Goal: Task Accomplishment & Management: Use online tool/utility

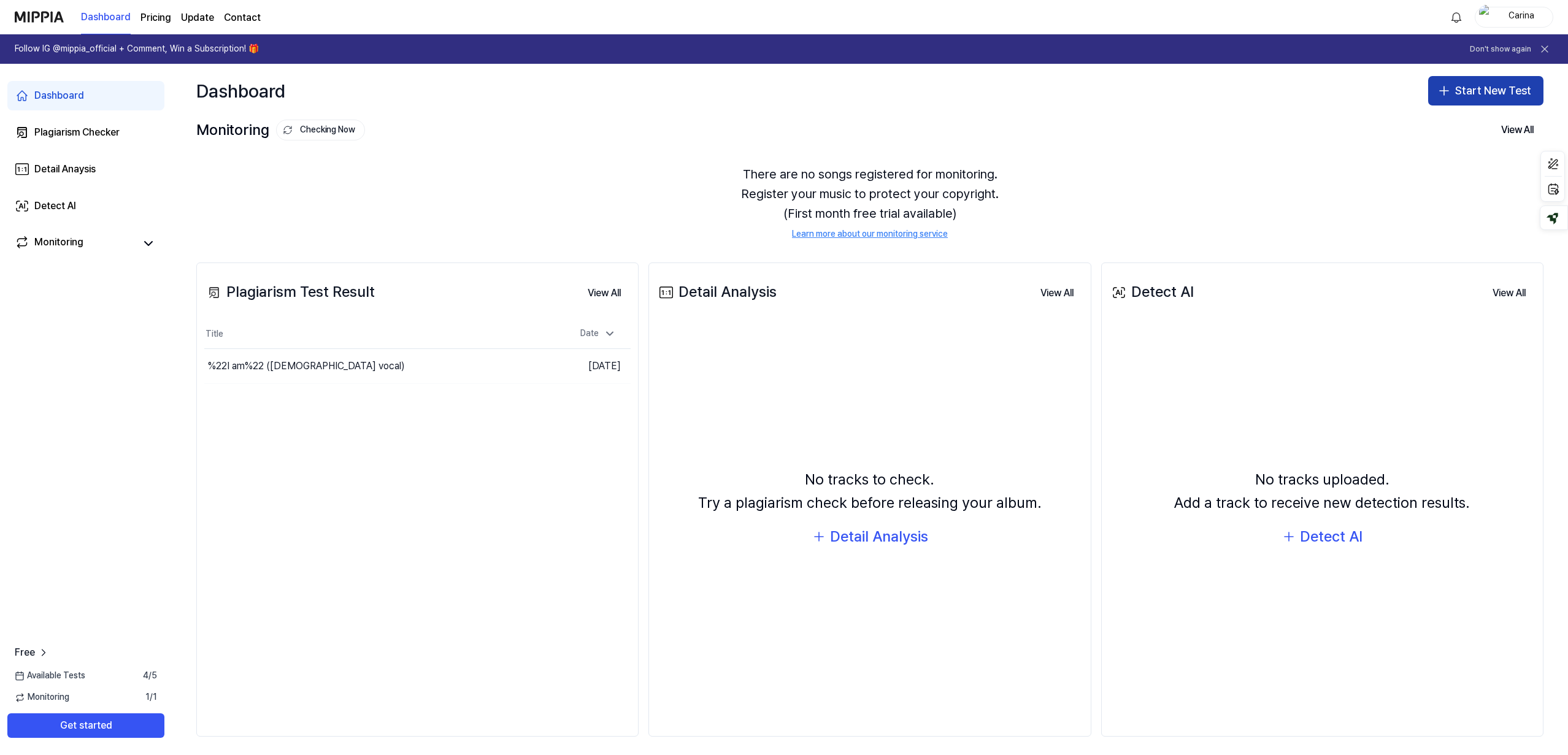
click at [1494, 94] on button "Start New Test" at bounding box center [1485, 91] width 115 height 29
click at [1459, 130] on div "Plagiarism test" at bounding box center [1452, 125] width 56 height 13
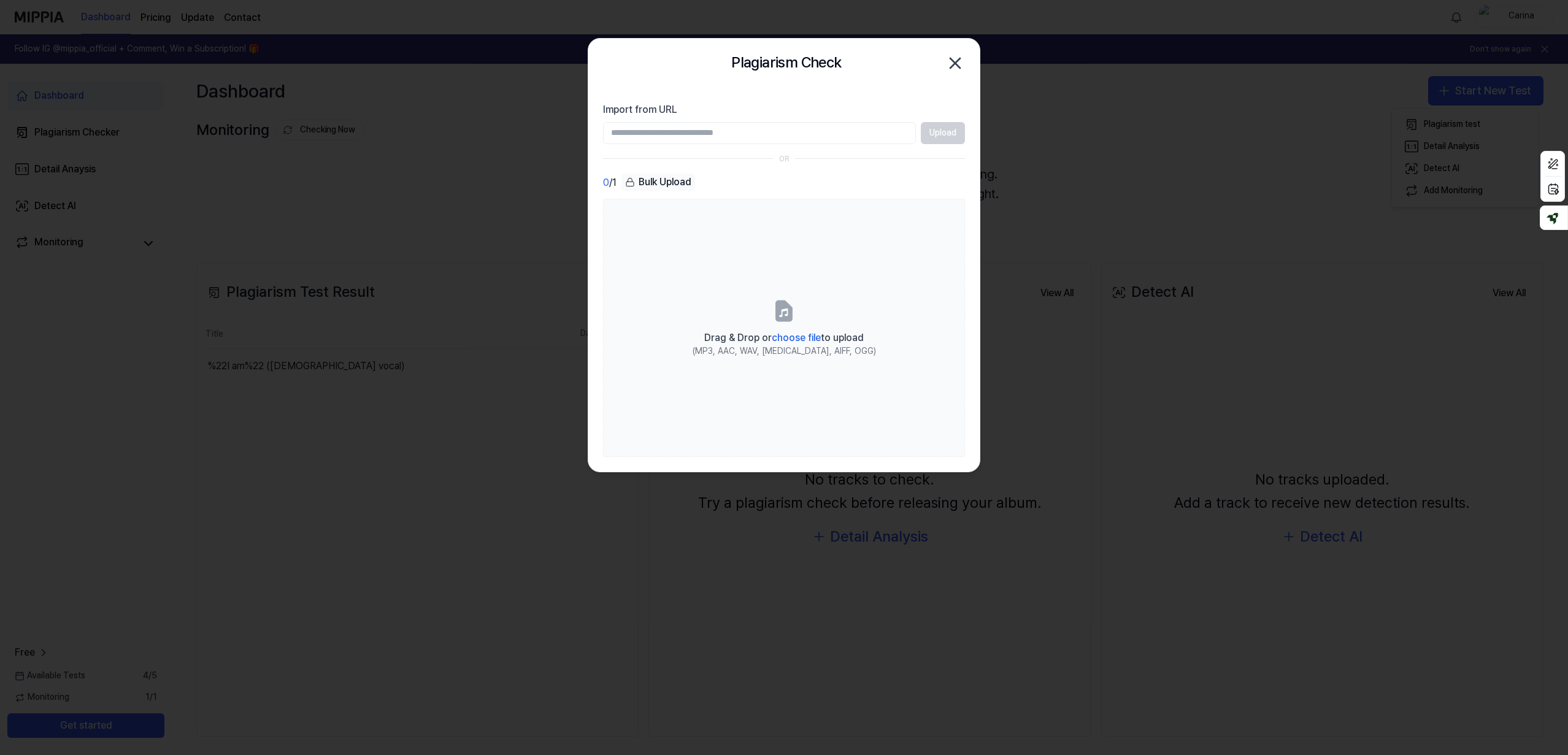
click at [944, 134] on div "Upload" at bounding box center [784, 133] width 362 height 22
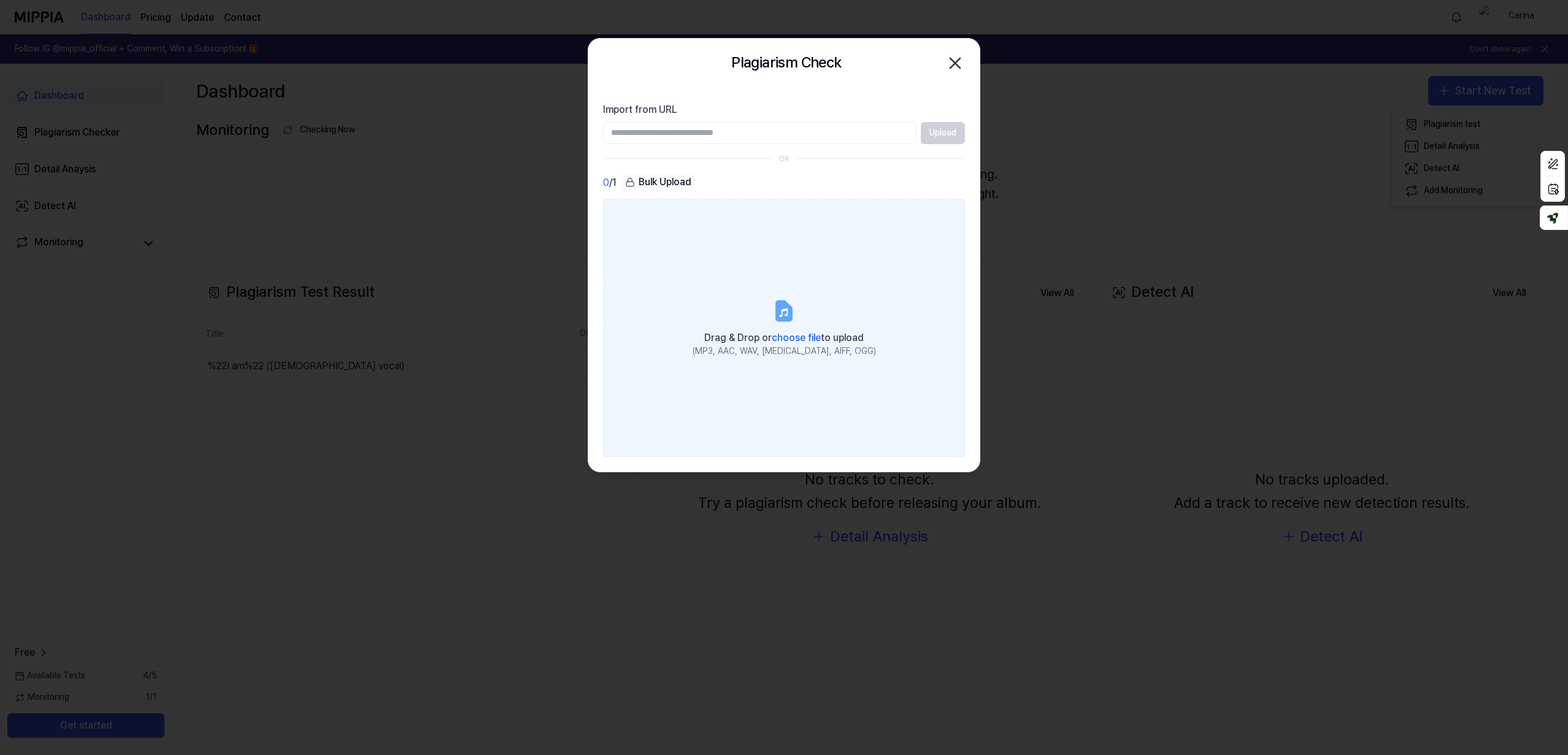
click at [779, 319] on icon at bounding box center [784, 310] width 15 height 19
click at [0, 0] on input "Drag & Drop or choose file to upload (MP3, AAC, WAV, [MEDICAL_DATA], AIFF, OGG)" at bounding box center [0, 0] width 0 height 0
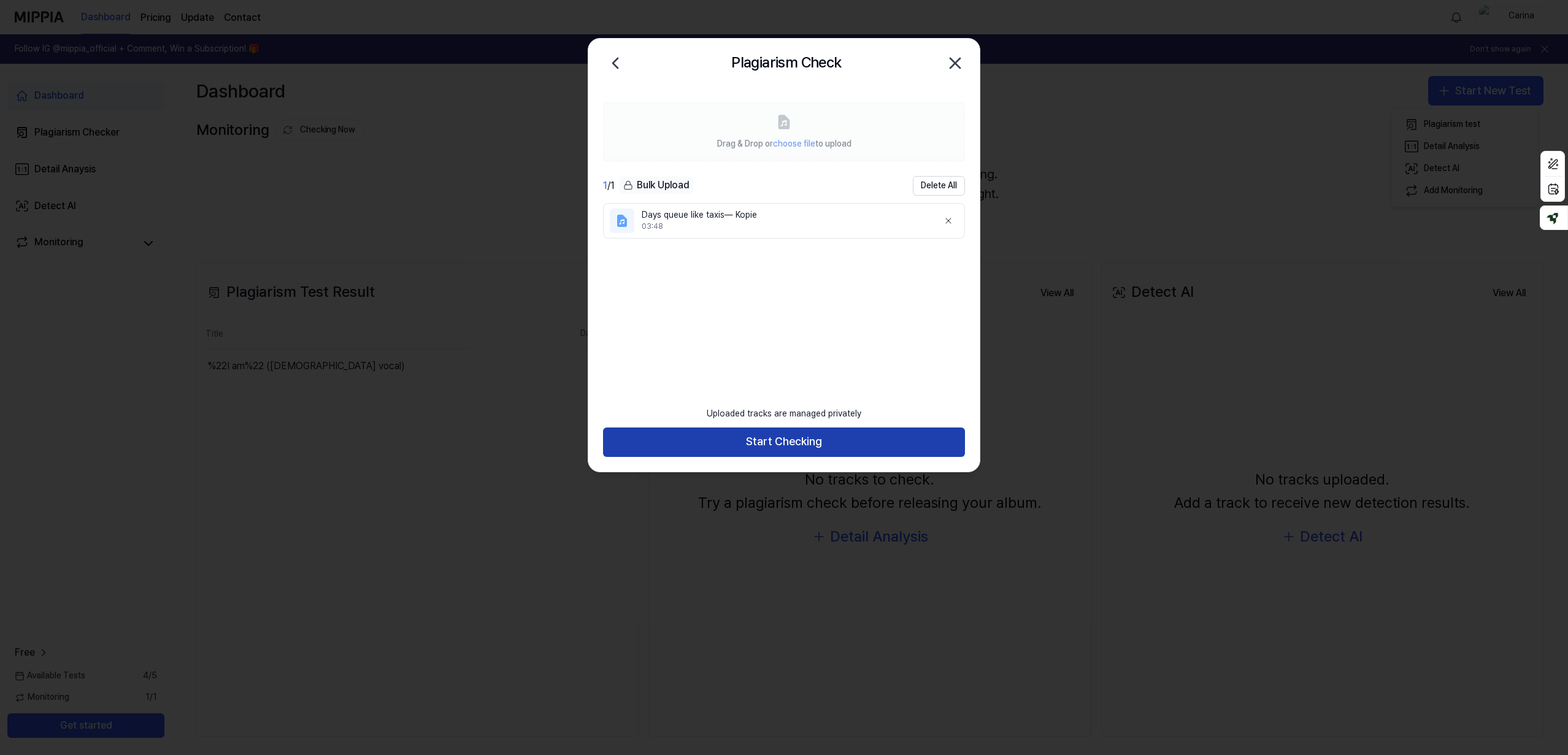
click at [798, 447] on button "Start Checking" at bounding box center [784, 442] width 362 height 29
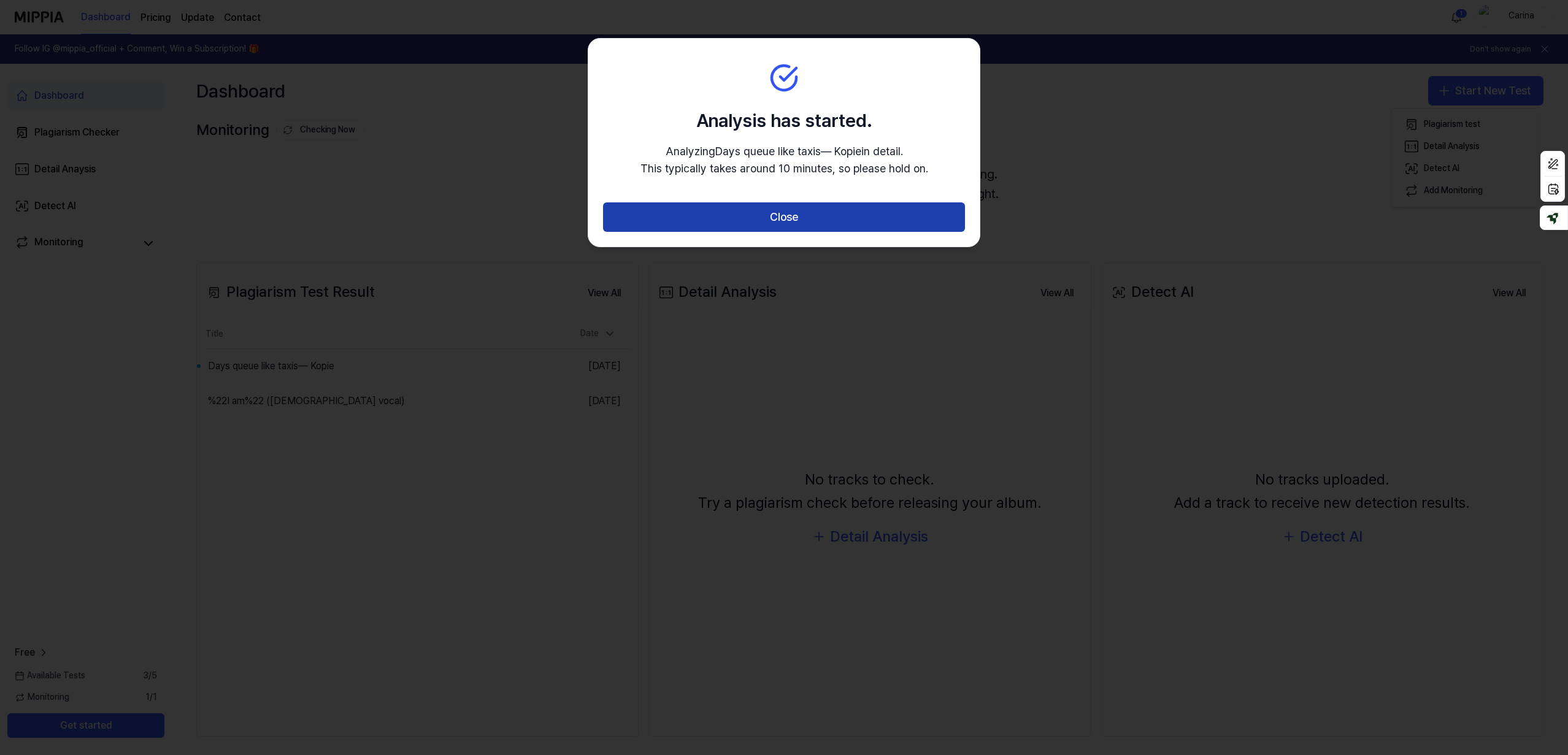
click at [791, 215] on button "Close" at bounding box center [784, 217] width 362 height 29
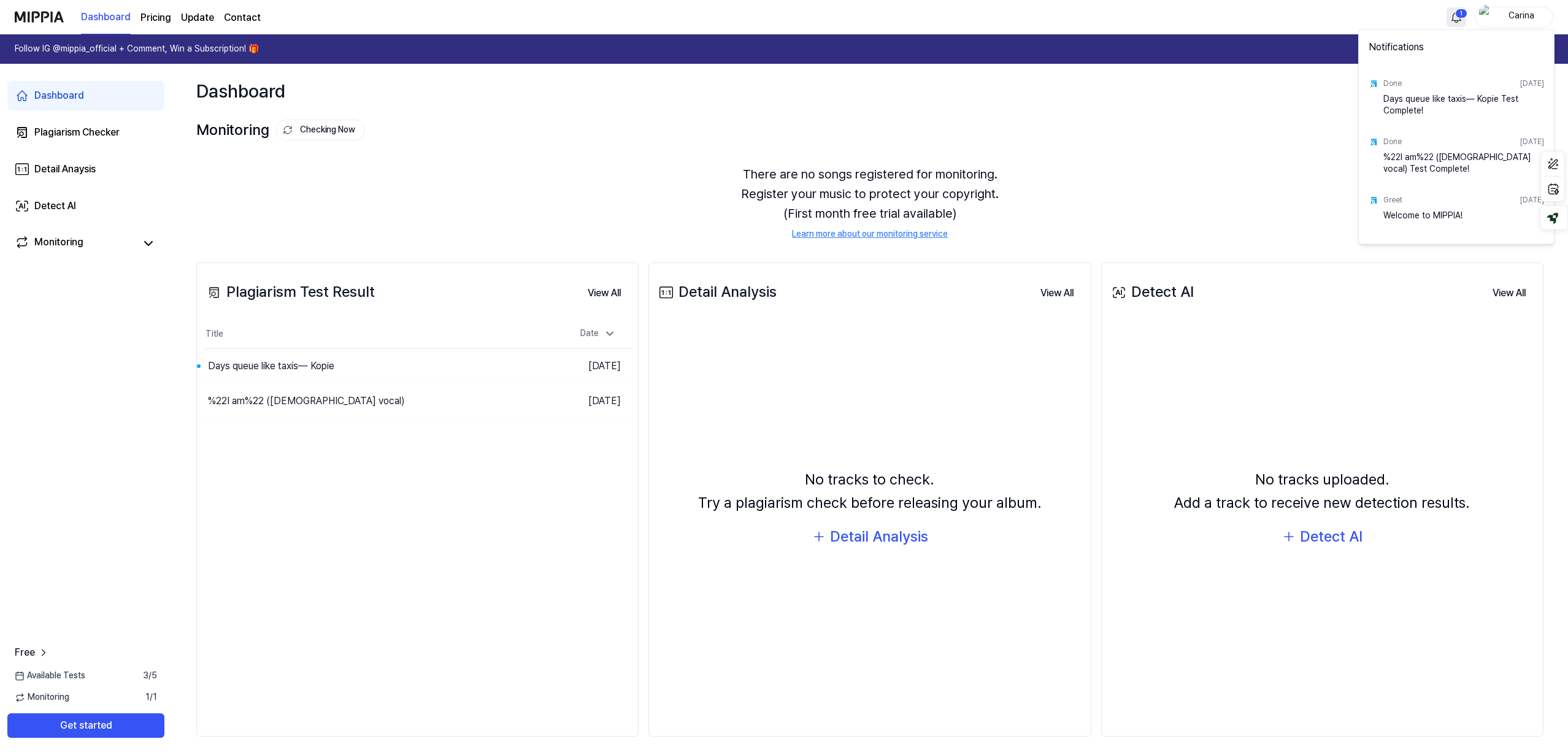
click at [1459, 15] on html "Dashboard Pricing Update Contact 1 Carina Follow IG @mippia_official + Comment,…" at bounding box center [784, 377] width 1568 height 755
click at [1423, 105] on div "Days queue like taxis— Kopie Test Complete!" at bounding box center [1463, 105] width 161 height 24
click at [1377, 88] on img at bounding box center [1373, 84] width 10 height 10
click at [1401, 106] on div "Days queue like taxis— Kopie Test Complete!" at bounding box center [1463, 105] width 161 height 24
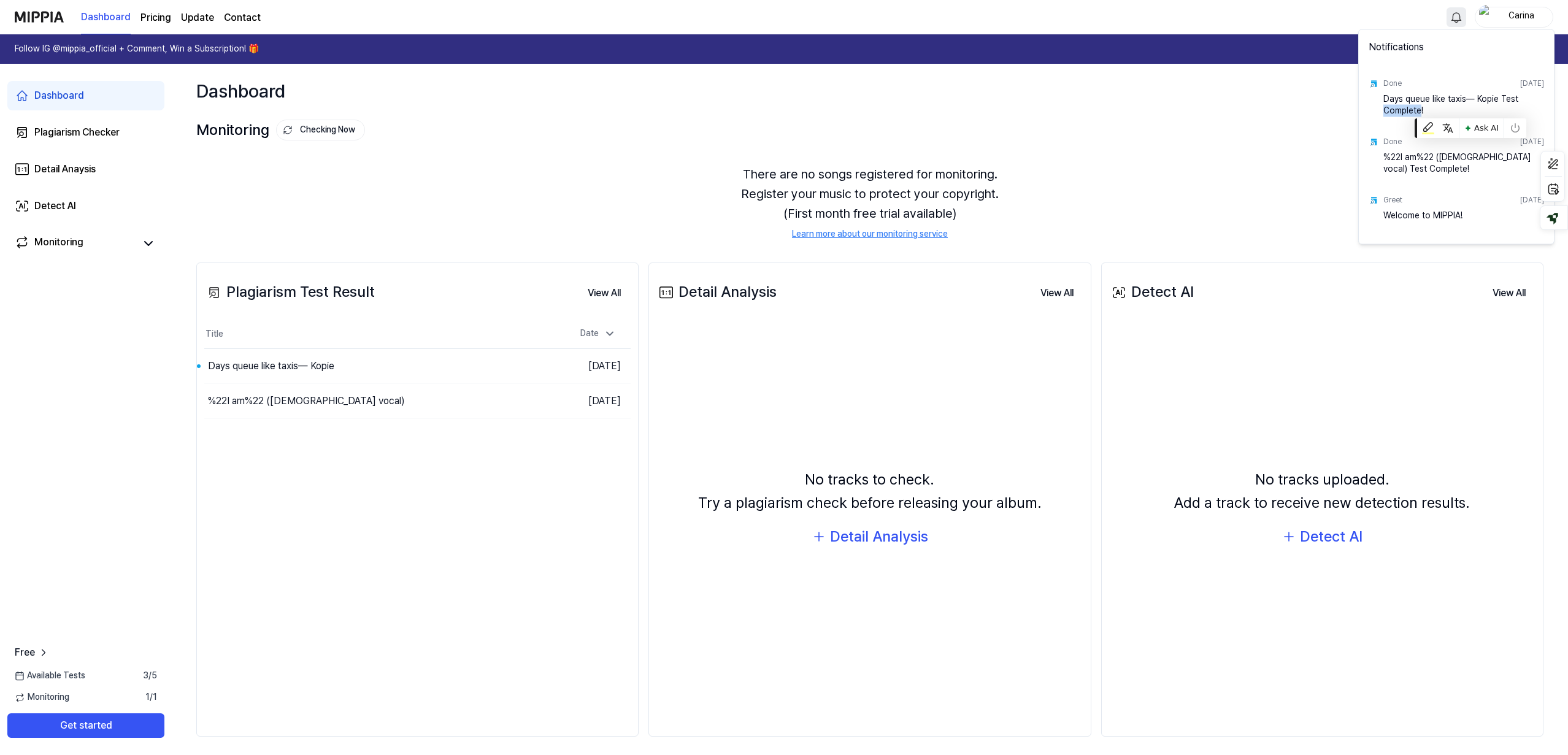
click at [1375, 80] on img at bounding box center [1373, 84] width 10 height 10
click at [1424, 98] on div "Days queue like taxis— Kopie Test Complete!" at bounding box center [1463, 105] width 161 height 24
click at [1489, 100] on div "Days queue like taxis— Kopie Test Complete!" at bounding box center [1463, 105] width 161 height 24
click at [42, 96] on html "Dashboard Pricing Update Contact [PERSON_NAME] Follow IG @mippia_official + Com…" at bounding box center [784, 377] width 1568 height 755
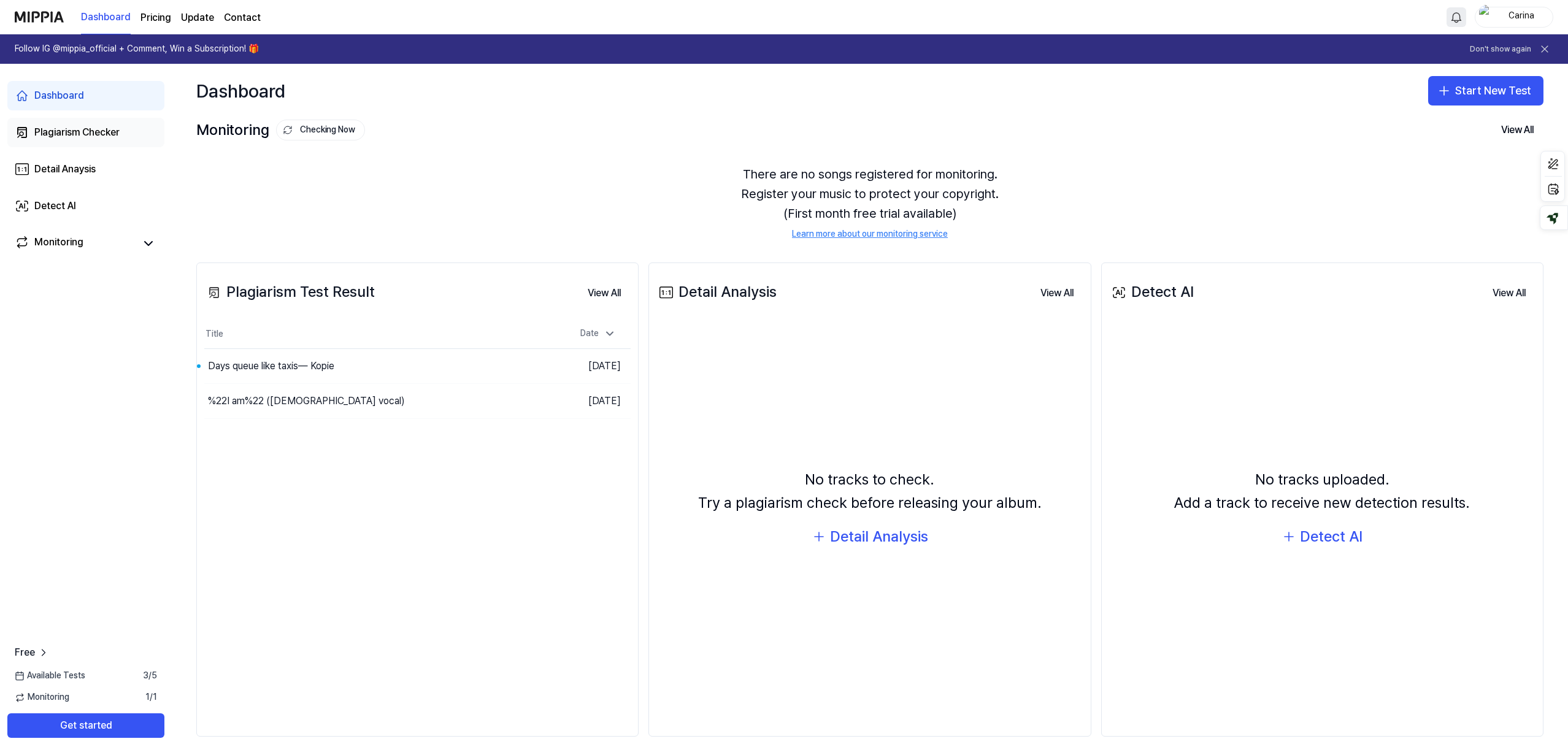
click at [63, 133] on div "Plagiarism Checker" at bounding box center [77, 132] width 85 height 15
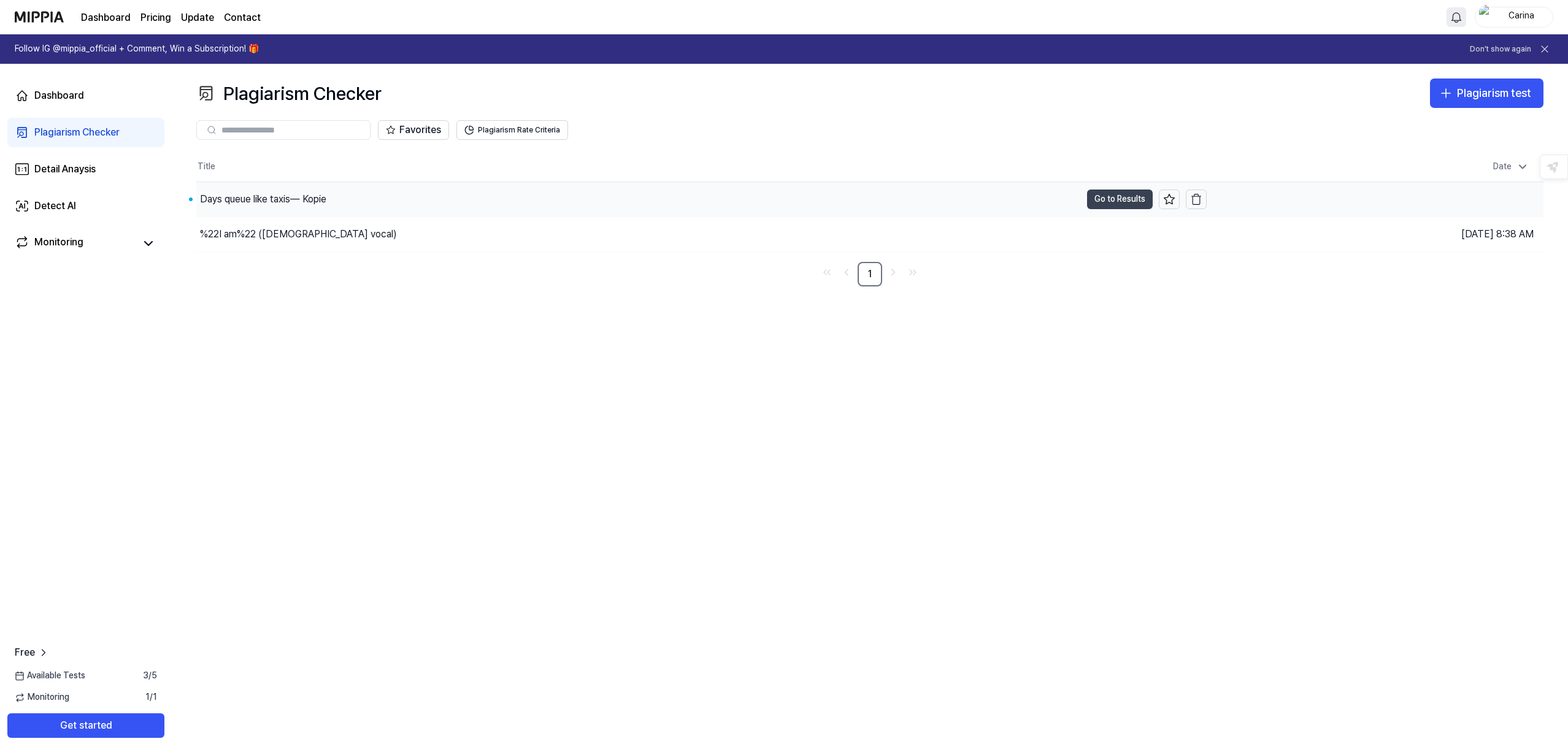
click at [1115, 199] on button "Go to Results" at bounding box center [1120, 199] width 66 height 20
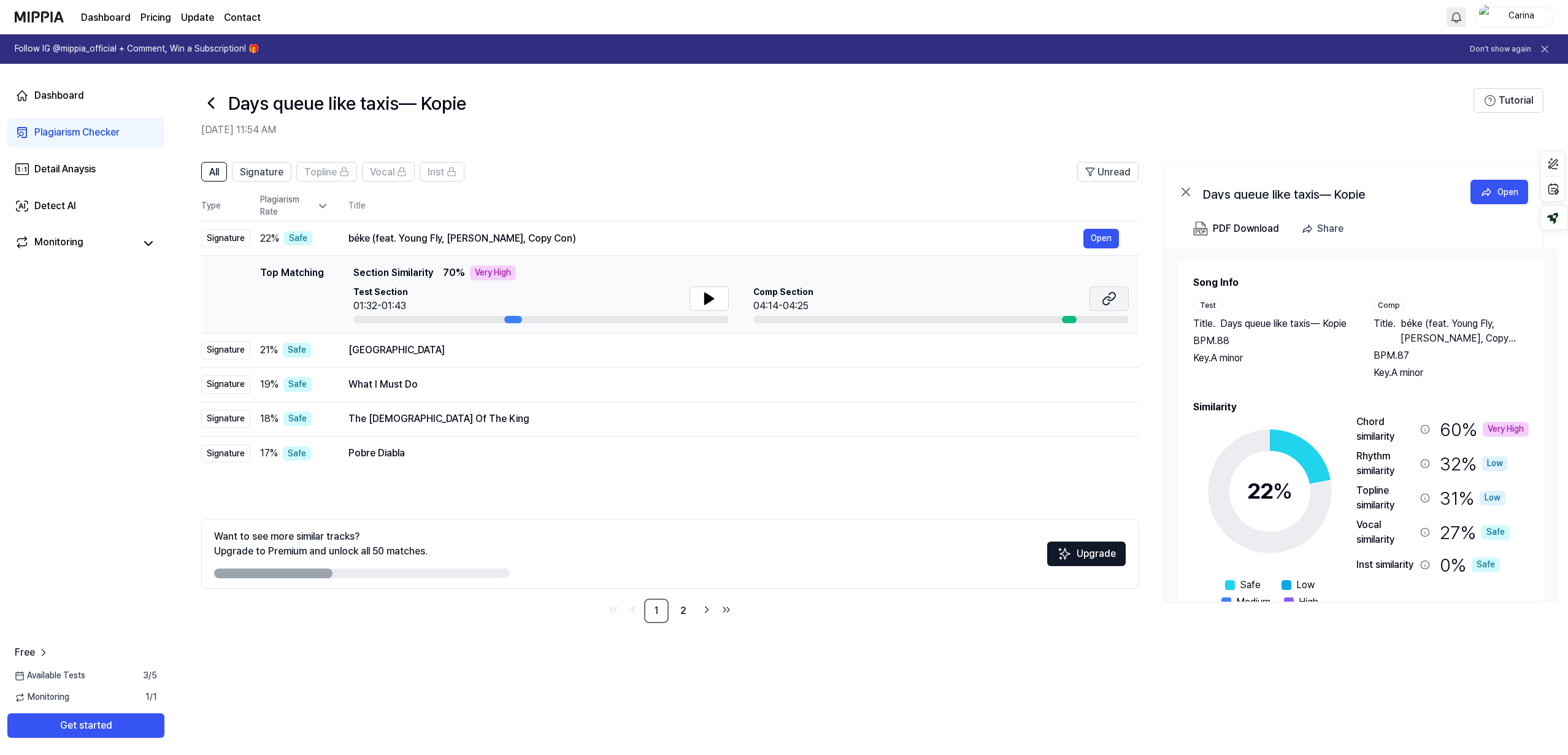
click at [1111, 300] on icon at bounding box center [1111, 296] width 8 height 8
click at [708, 297] on icon at bounding box center [709, 299] width 8 height 11
click at [1100, 350] on button "Open" at bounding box center [1101, 350] width 36 height 20
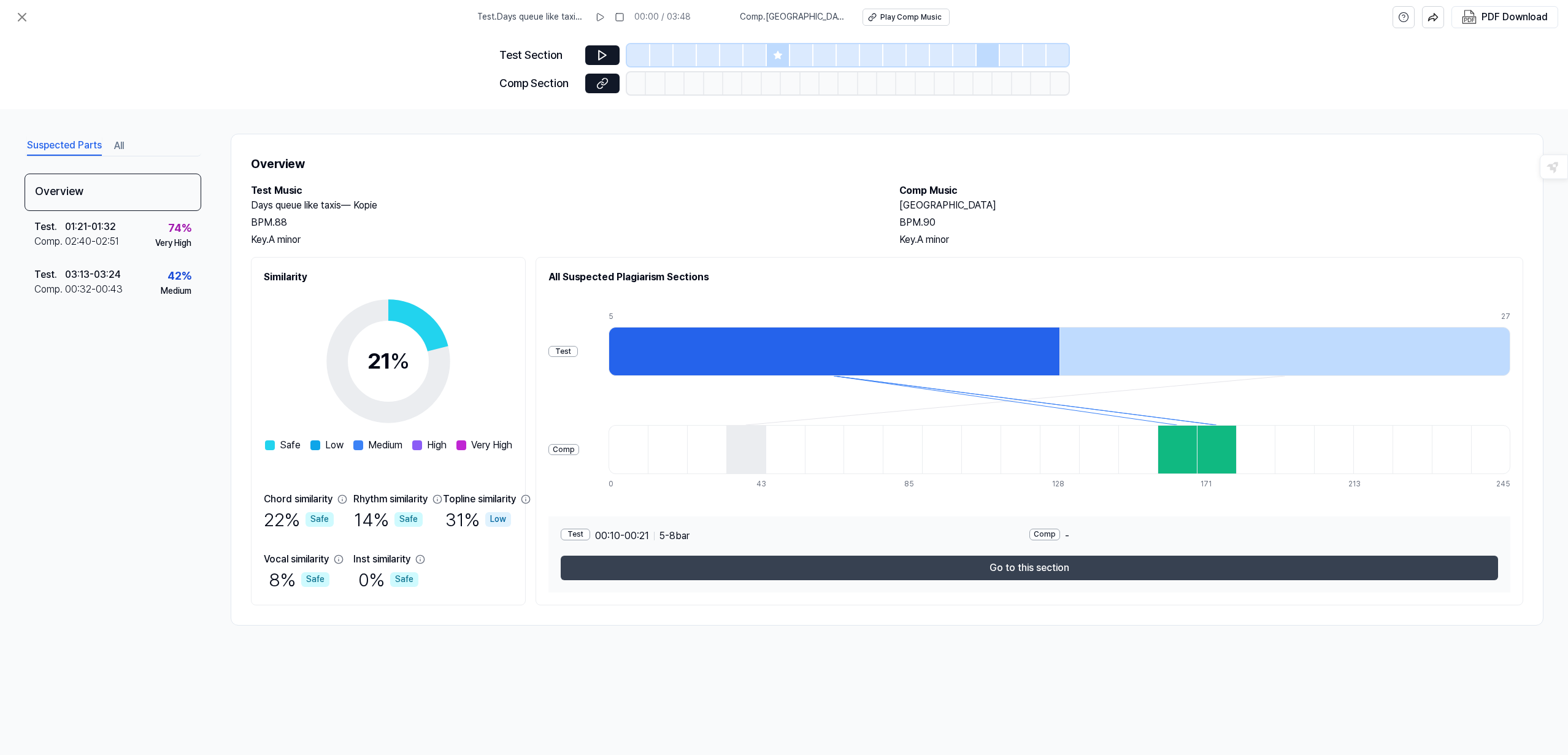
click at [1068, 566] on button "Go to this section" at bounding box center [1029, 567] width 937 height 24
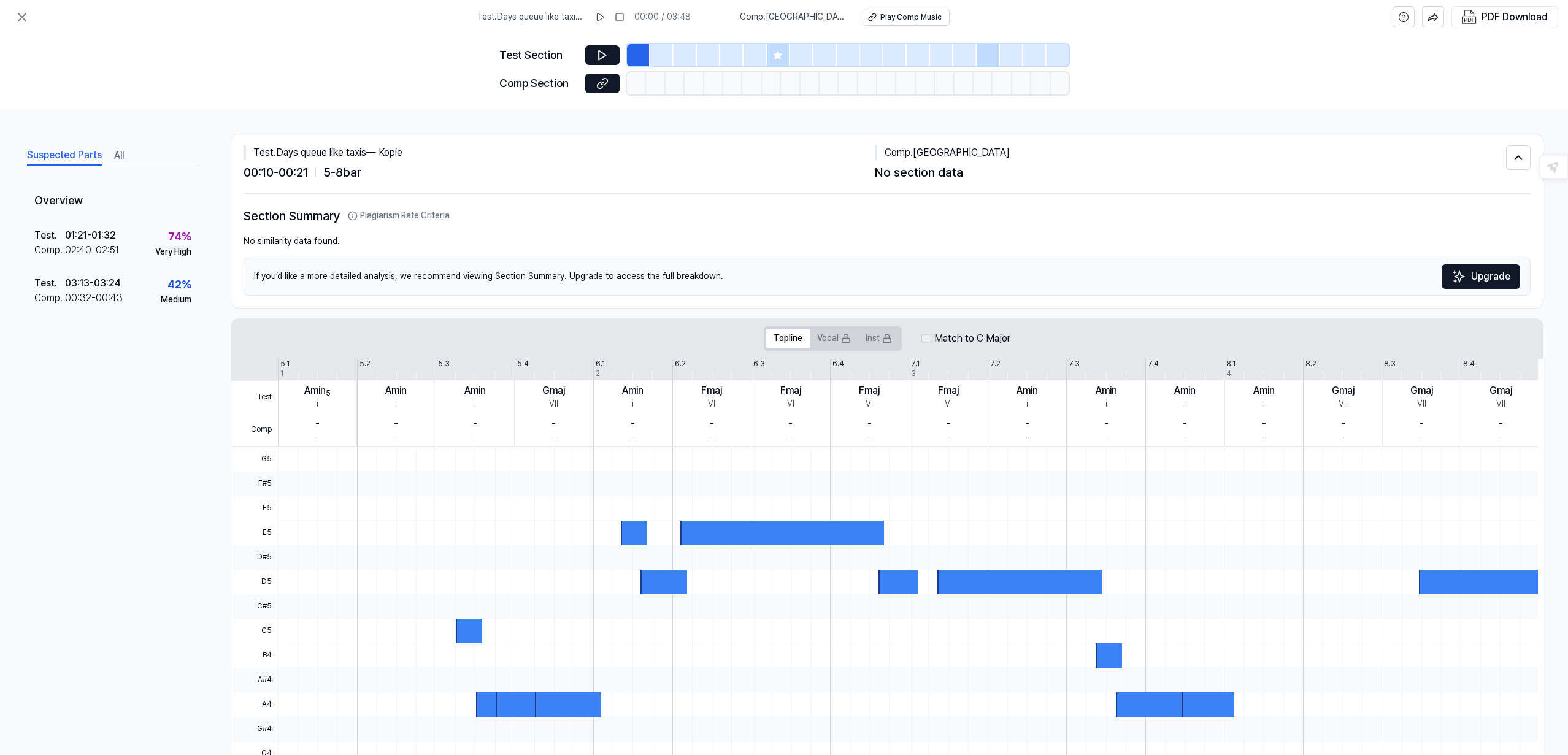
scroll to position [60, 0]
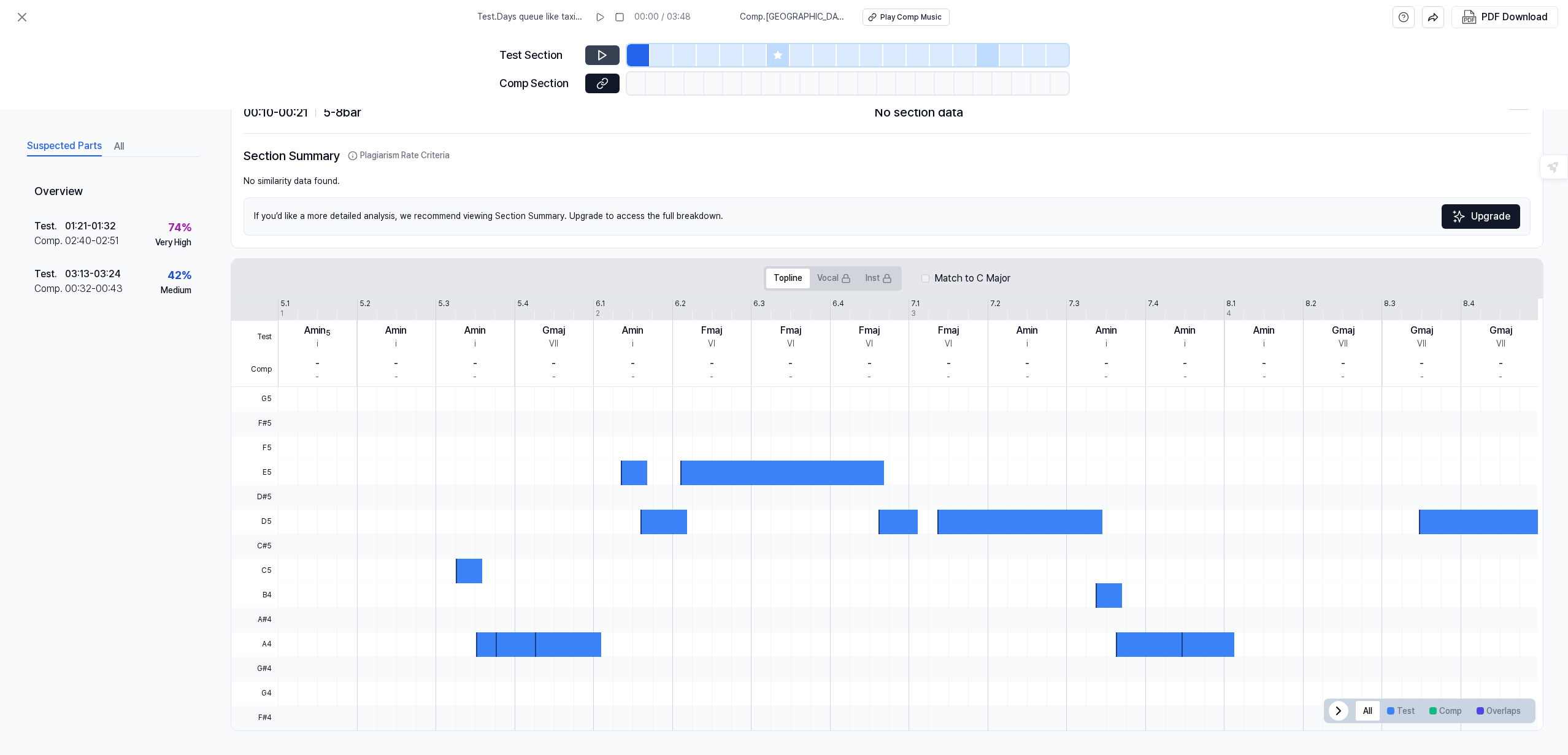
click at [602, 54] on icon at bounding box center [602, 55] width 13 height 13
click at [605, 85] on icon at bounding box center [602, 84] width 13 height 13
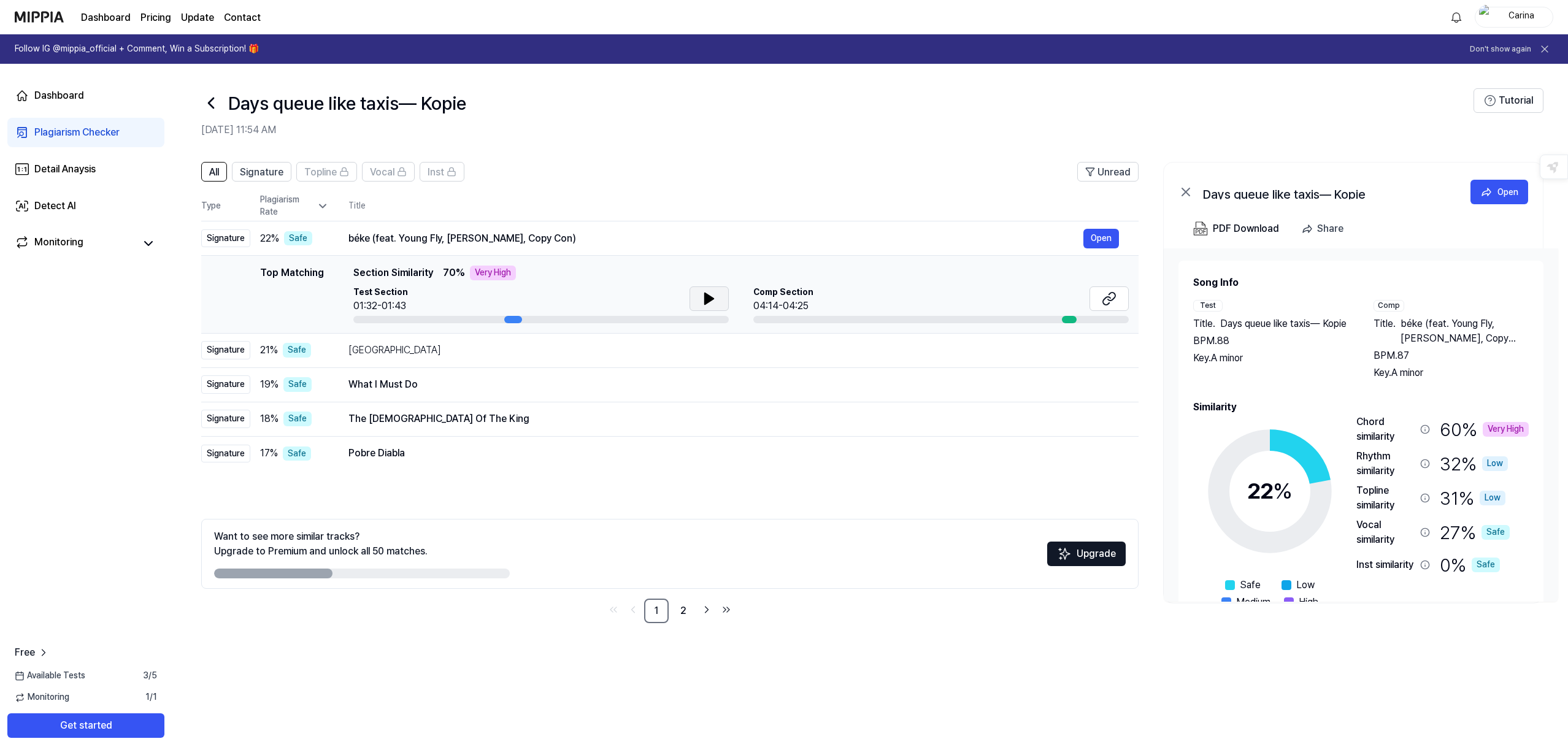
click at [706, 296] on icon at bounding box center [709, 299] width 8 height 11
click at [1070, 320] on div at bounding box center [1069, 319] width 15 height 8
click at [116, 723] on button "Get started" at bounding box center [86, 725] width 157 height 24
click at [66, 92] on div "Dashboard" at bounding box center [59, 96] width 50 height 15
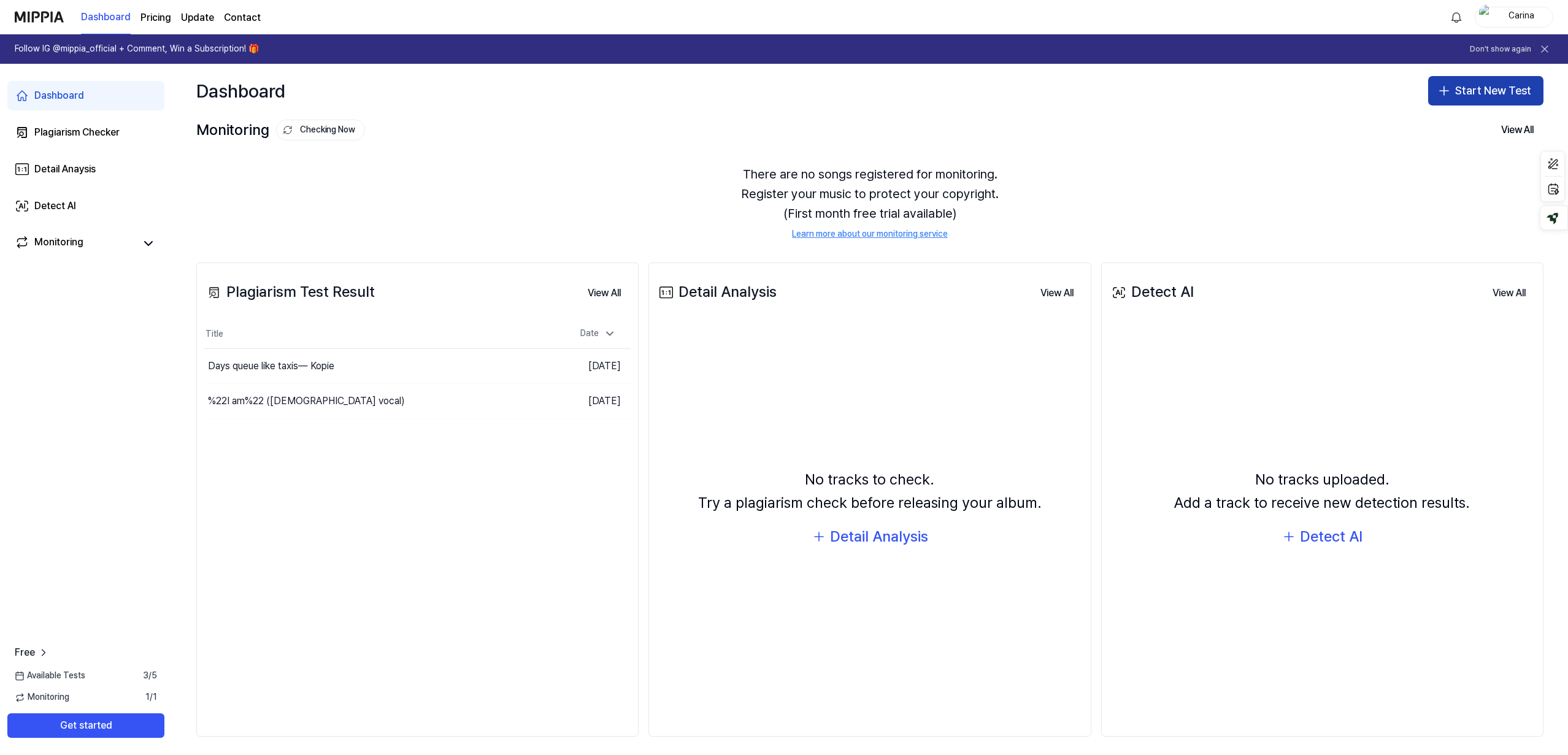
click at [1493, 94] on button "Start New Test" at bounding box center [1485, 91] width 115 height 29
click at [1440, 124] on div "Plagiarism test" at bounding box center [1452, 125] width 56 height 13
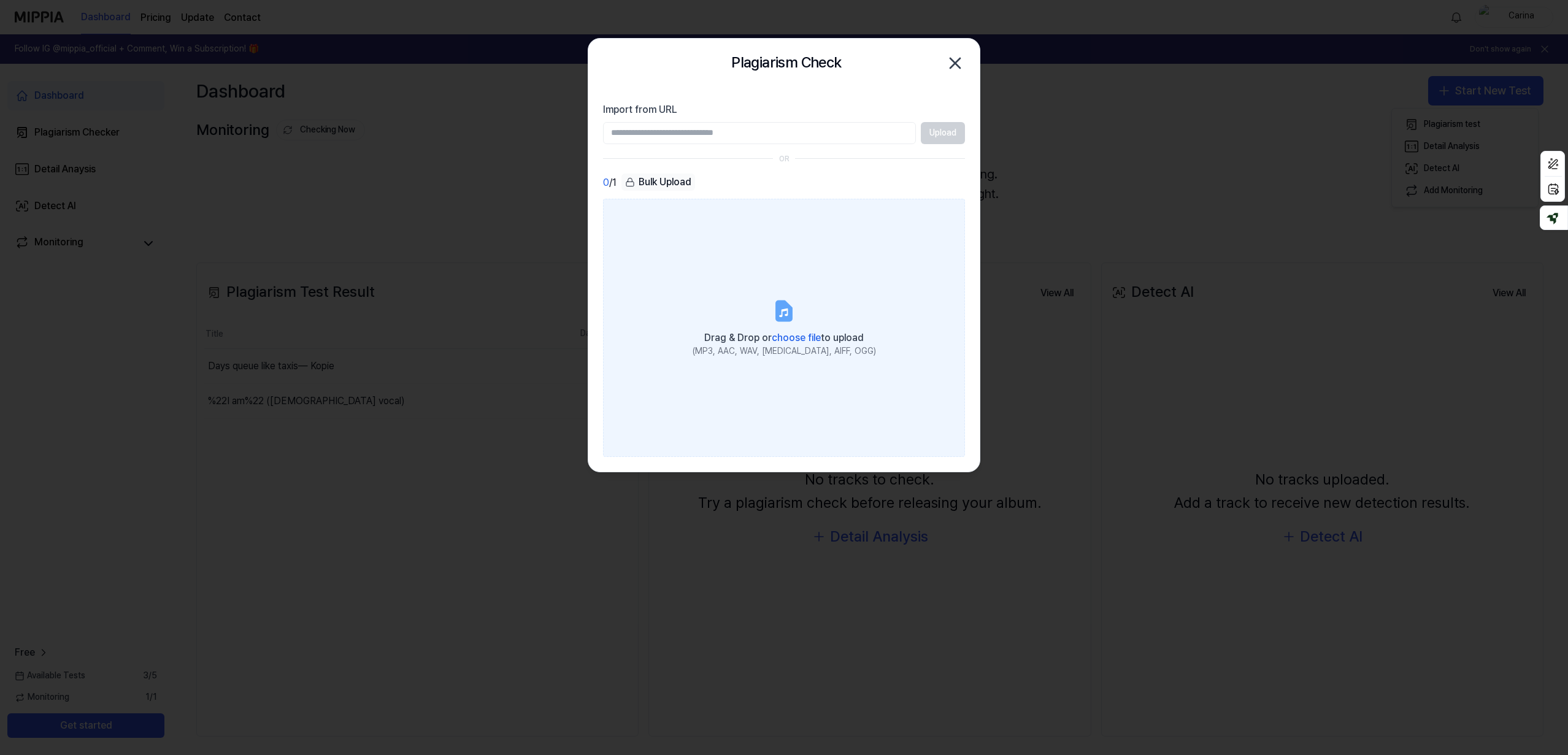
click at [784, 342] on span "choose file" at bounding box center [796, 337] width 49 height 12
click at [0, 0] on input "Drag & Drop or choose file to upload (MP3, AAC, WAV, [MEDICAL_DATA], AIFF, OGG)" at bounding box center [0, 0] width 0 height 0
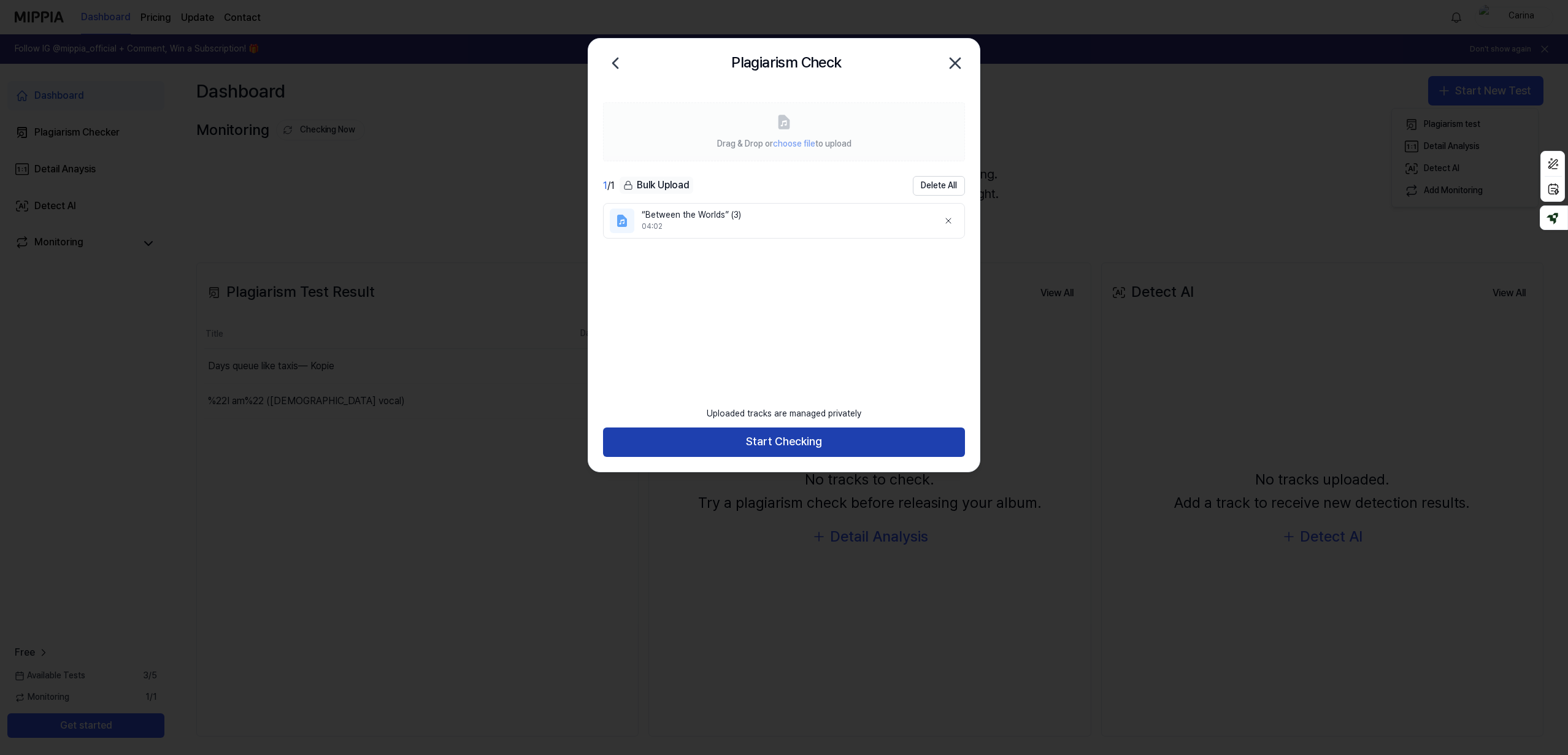
click at [788, 443] on button "Start Checking" at bounding box center [784, 442] width 362 height 29
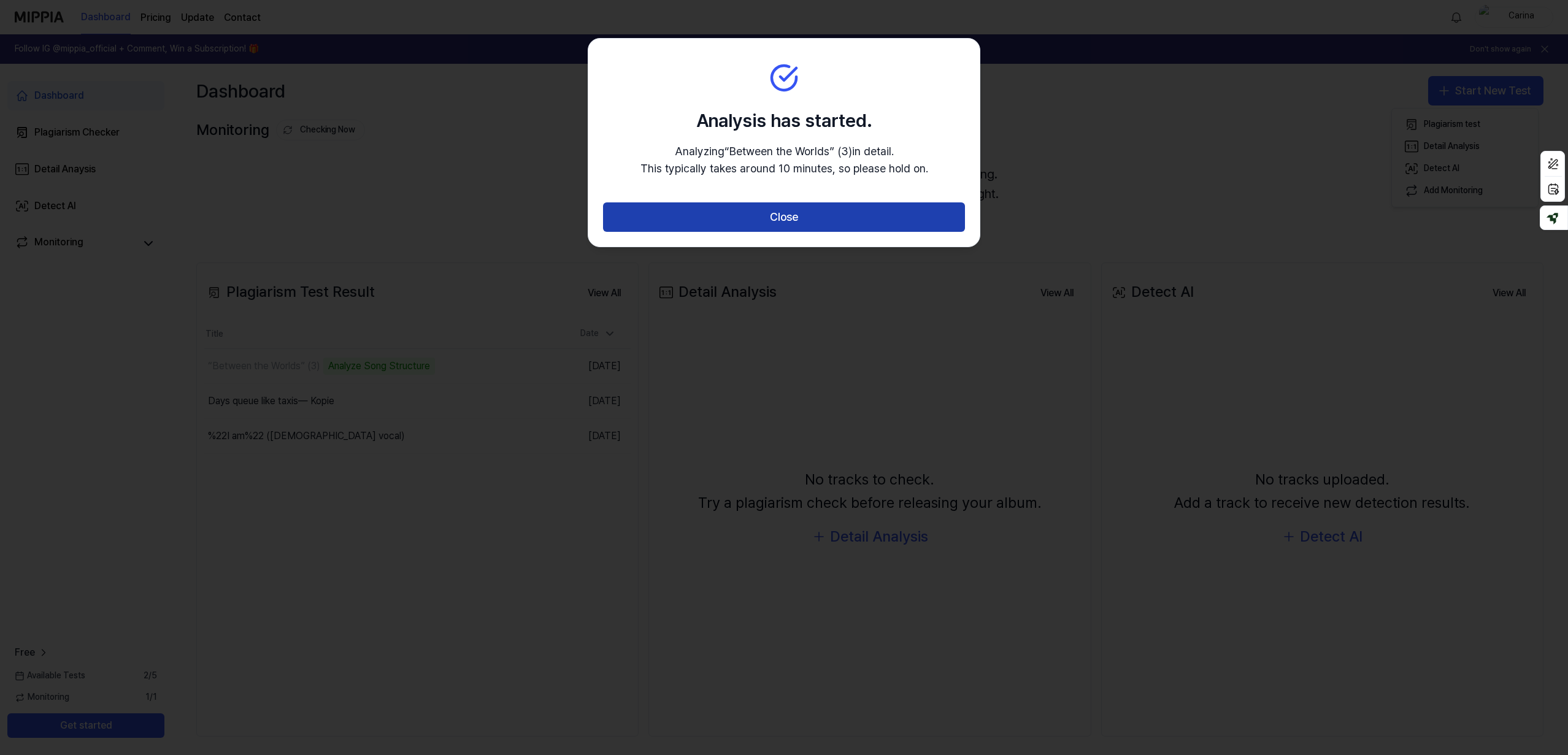
click at [799, 222] on button "Close" at bounding box center [784, 217] width 362 height 29
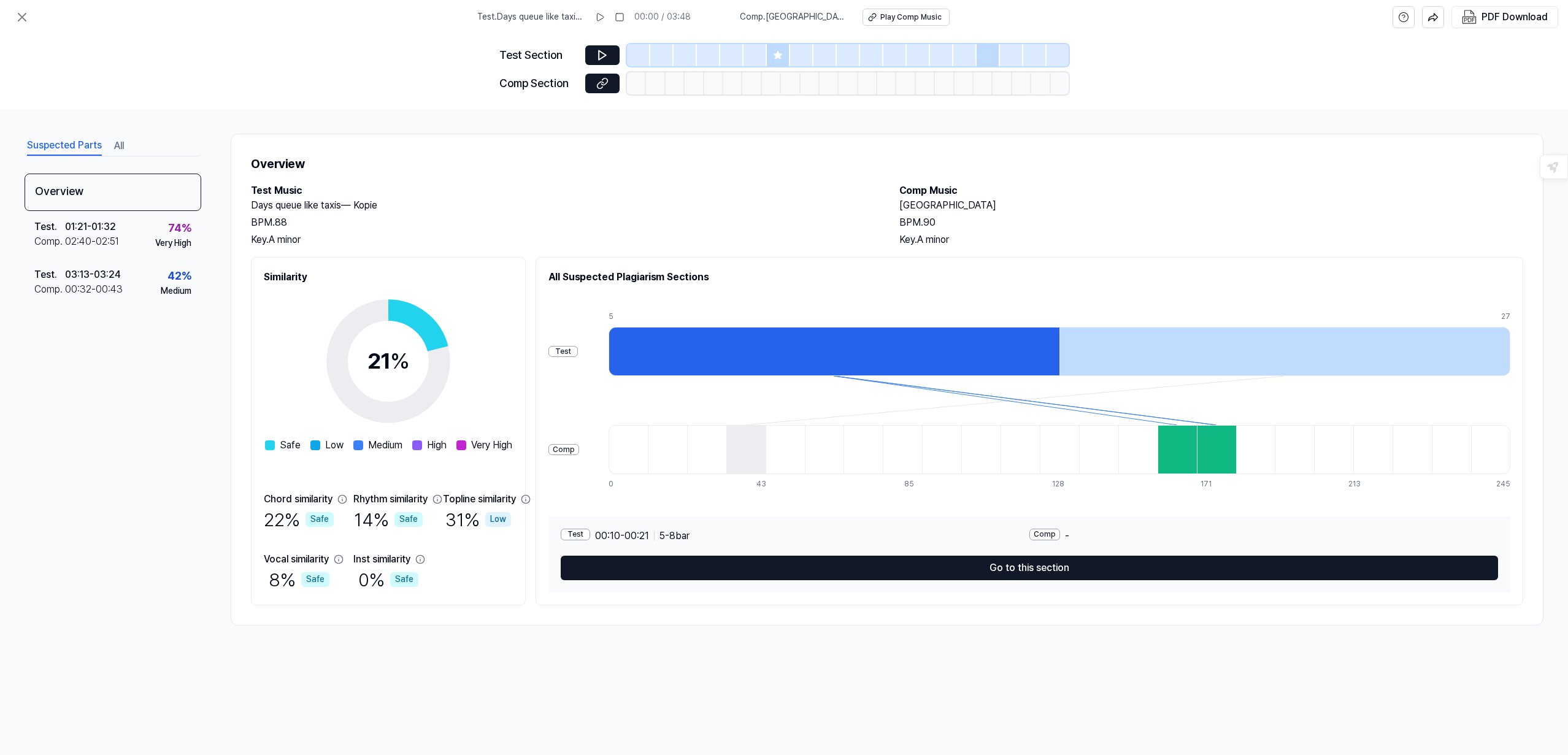
click at [605, 85] on icon at bounding box center [602, 84] width 13 height 13
click at [179, 227] on div "74 %" at bounding box center [179, 229] width 23 height 18
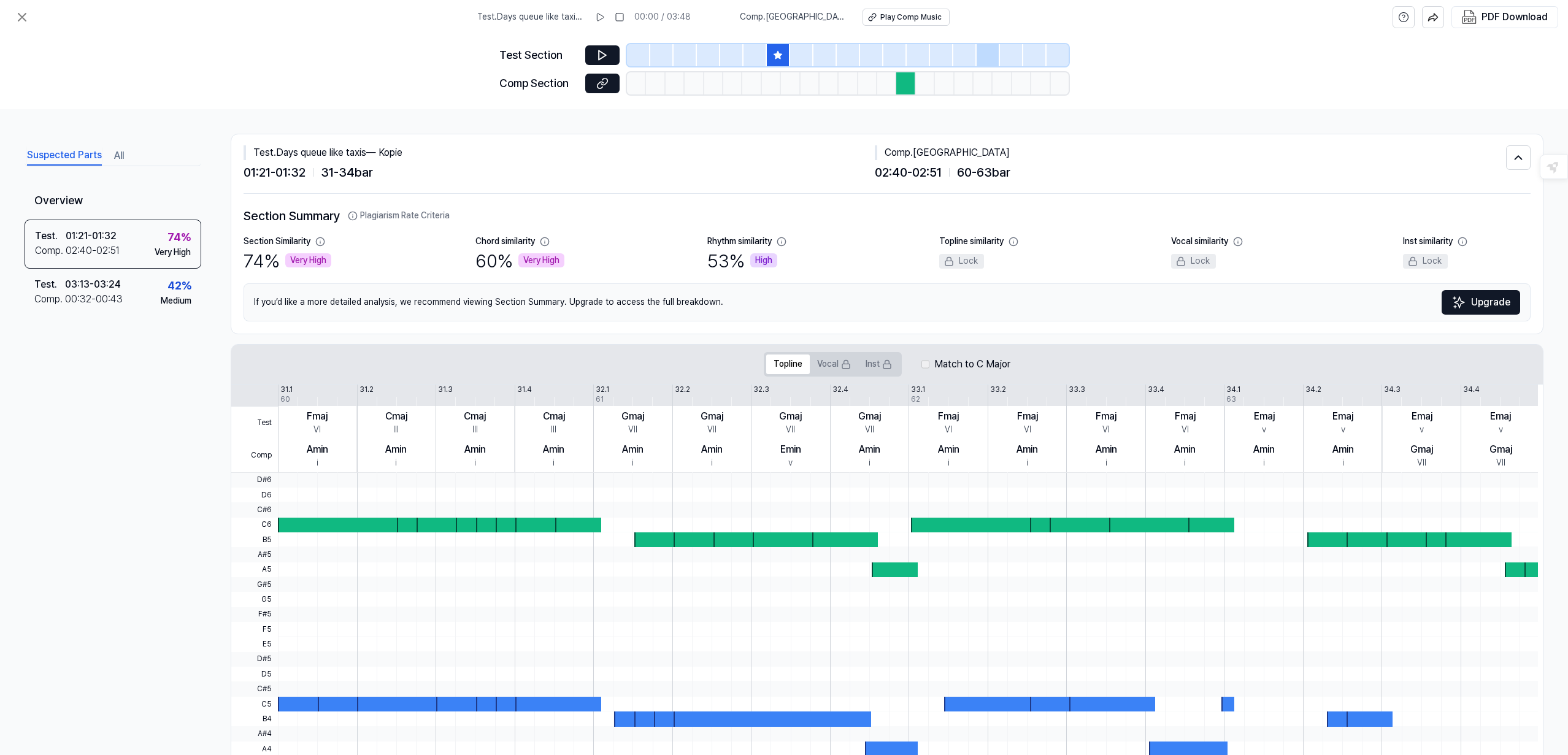
click at [779, 54] on icon at bounding box center [777, 54] width 8 height 8
click at [602, 57] on icon at bounding box center [602, 55] width 8 height 9
click at [601, 79] on icon at bounding box center [602, 84] width 13 height 13
click at [602, 53] on icon at bounding box center [602, 55] width 8 height 9
click at [603, 53] on icon at bounding box center [602, 55] width 8 height 9
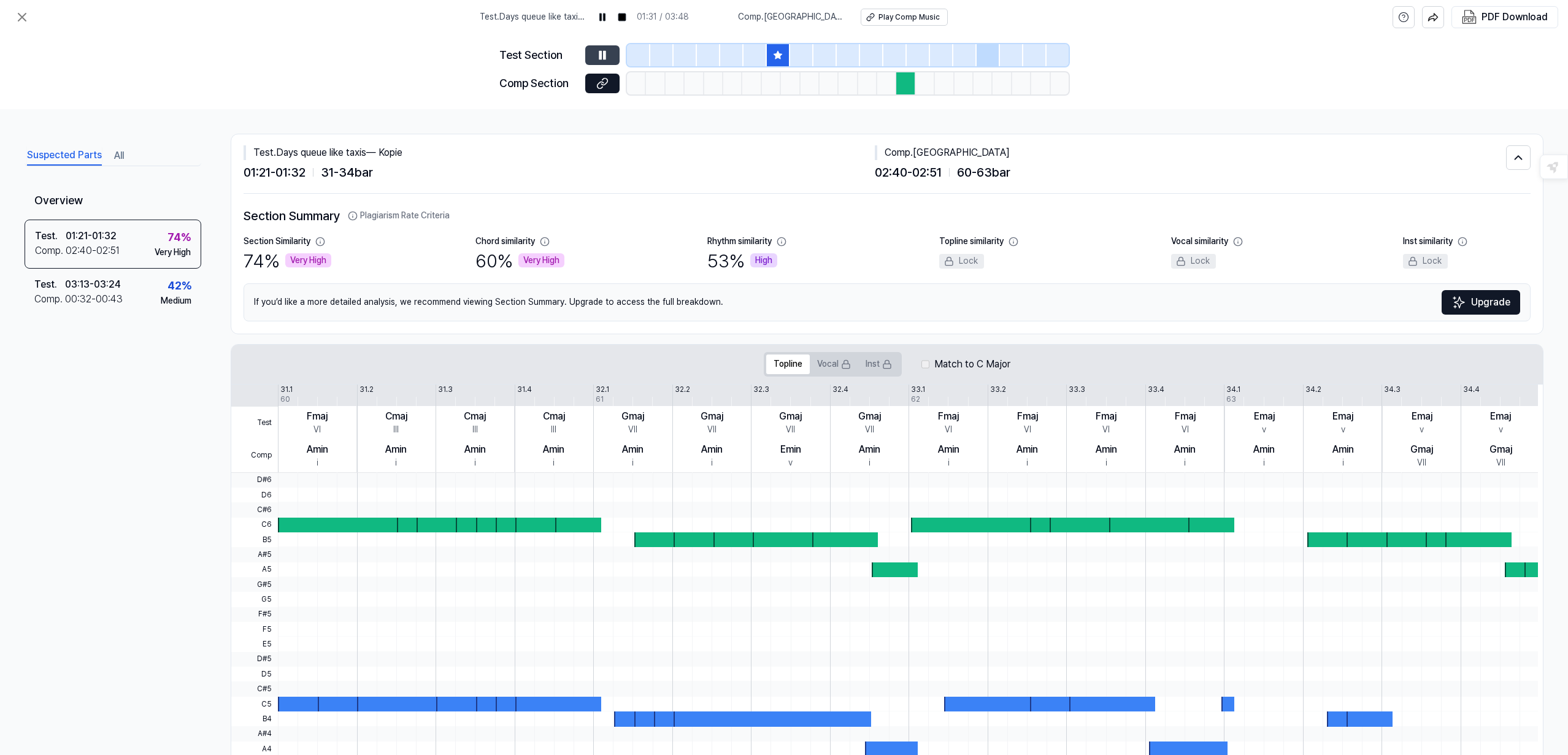
click at [604, 53] on icon at bounding box center [604, 54] width 2 height 8
click at [605, 54] on icon at bounding box center [602, 55] width 8 height 9
click at [825, 365] on button "Vocal" at bounding box center [834, 365] width 49 height 20
click at [867, 365] on button "Inst" at bounding box center [878, 365] width 41 height 20
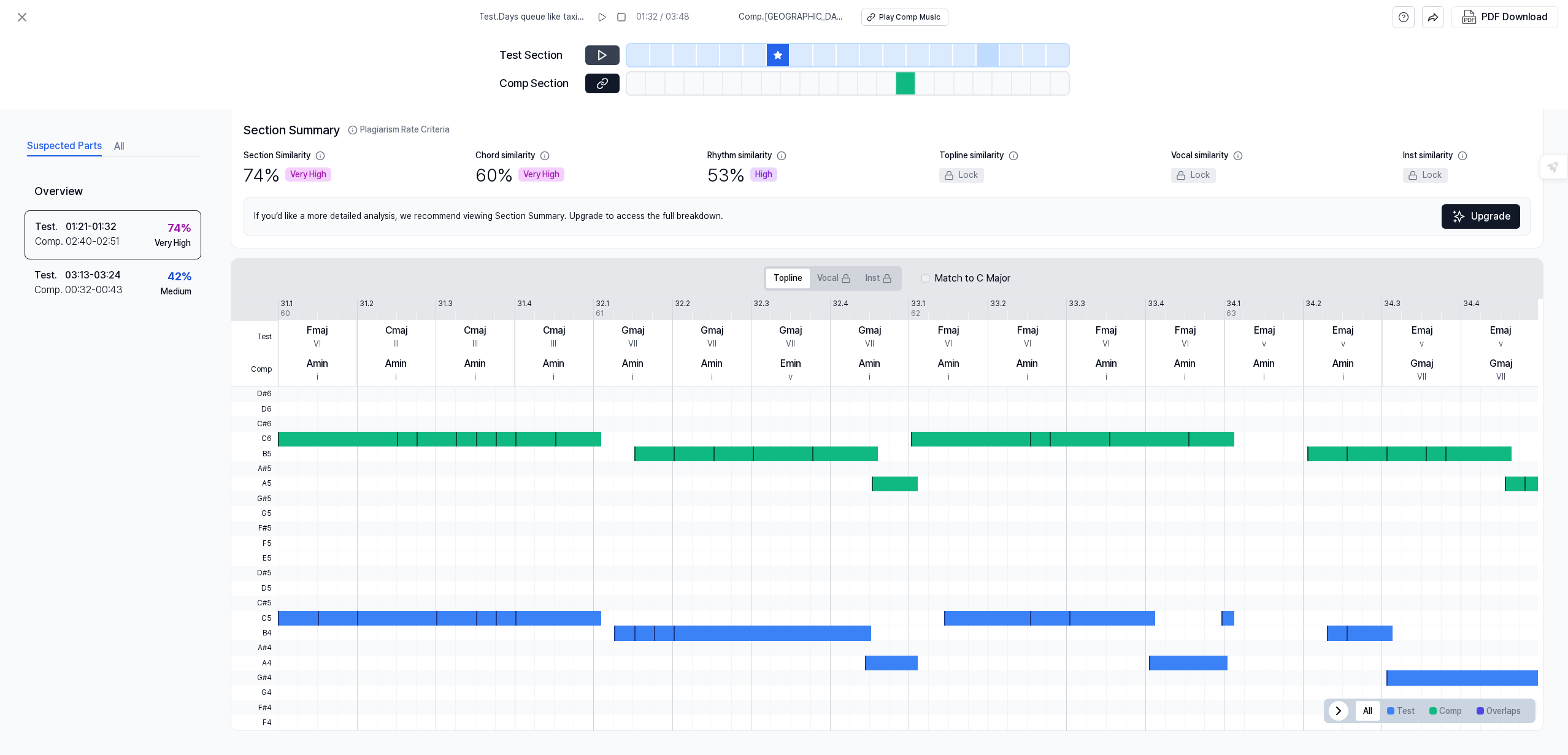
click at [1337, 709] on icon at bounding box center [1338, 710] width 3 height 8
click at [1514, 712] on icon at bounding box center [1521, 710] width 15 height 15
click at [600, 52] on icon at bounding box center [602, 55] width 8 height 9
click at [600, 52] on icon at bounding box center [600, 54] width 2 height 8
click at [603, 55] on icon at bounding box center [602, 55] width 13 height 13
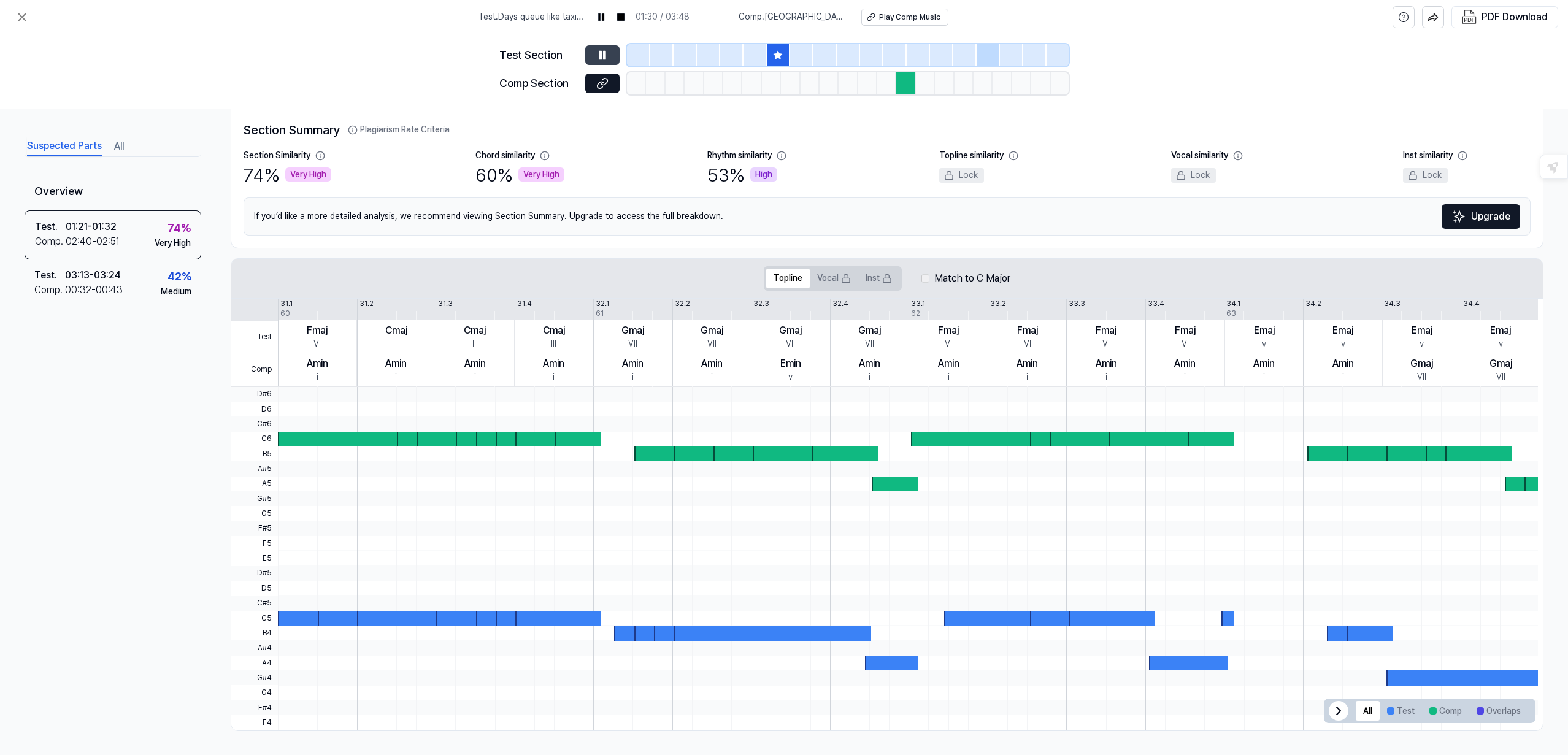
click at [604, 55] on icon at bounding box center [604, 54] width 2 height 8
click at [603, 55] on icon at bounding box center [602, 55] width 13 height 13
click at [604, 55] on icon at bounding box center [604, 54] width 2 height 8
click at [603, 55] on icon at bounding box center [602, 55] width 13 height 13
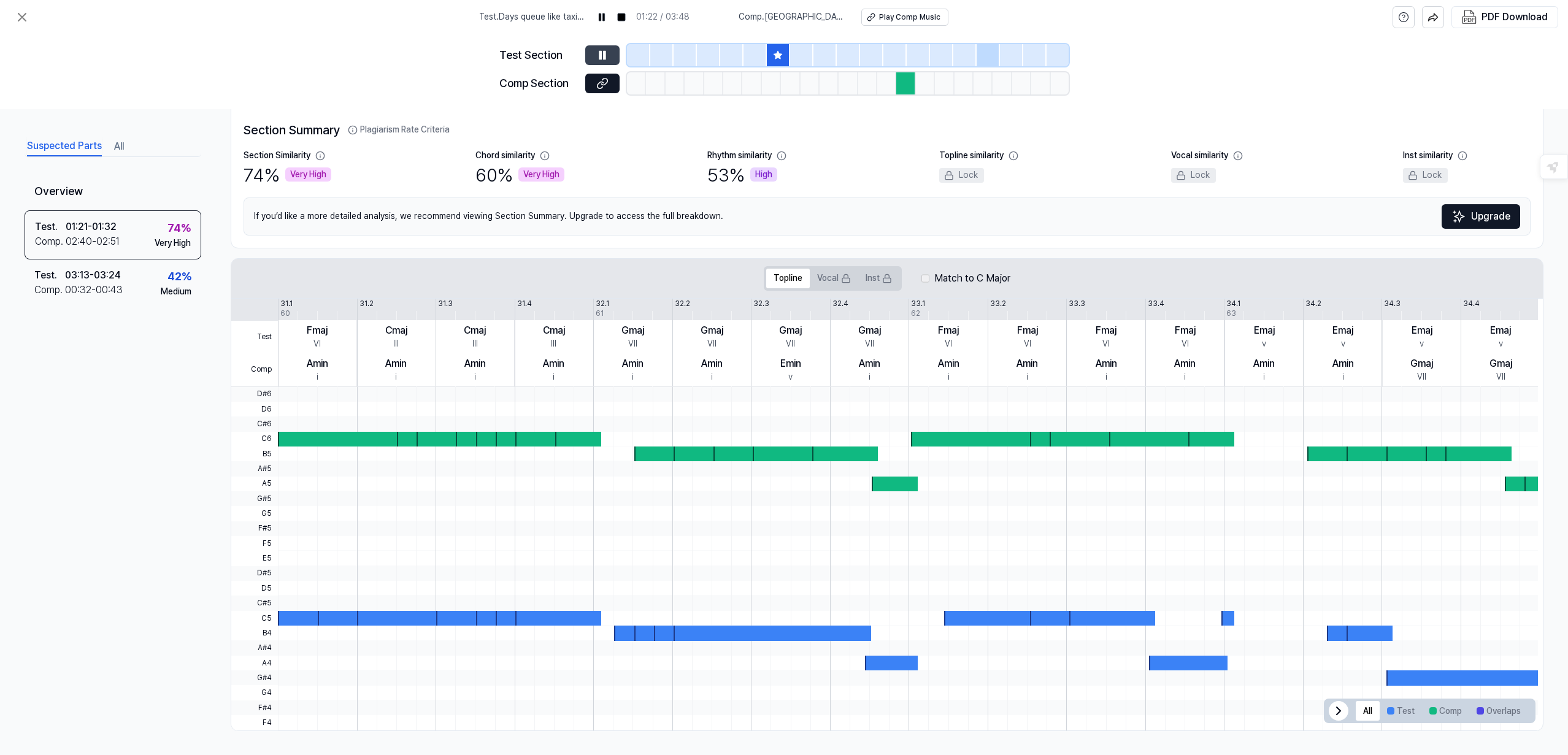
click at [604, 55] on icon at bounding box center [604, 54] width 2 height 8
click at [600, 52] on icon at bounding box center [602, 55] width 8 height 9
click at [600, 52] on icon at bounding box center [600, 54] width 2 height 8
click at [600, 52] on icon at bounding box center [602, 55] width 8 height 9
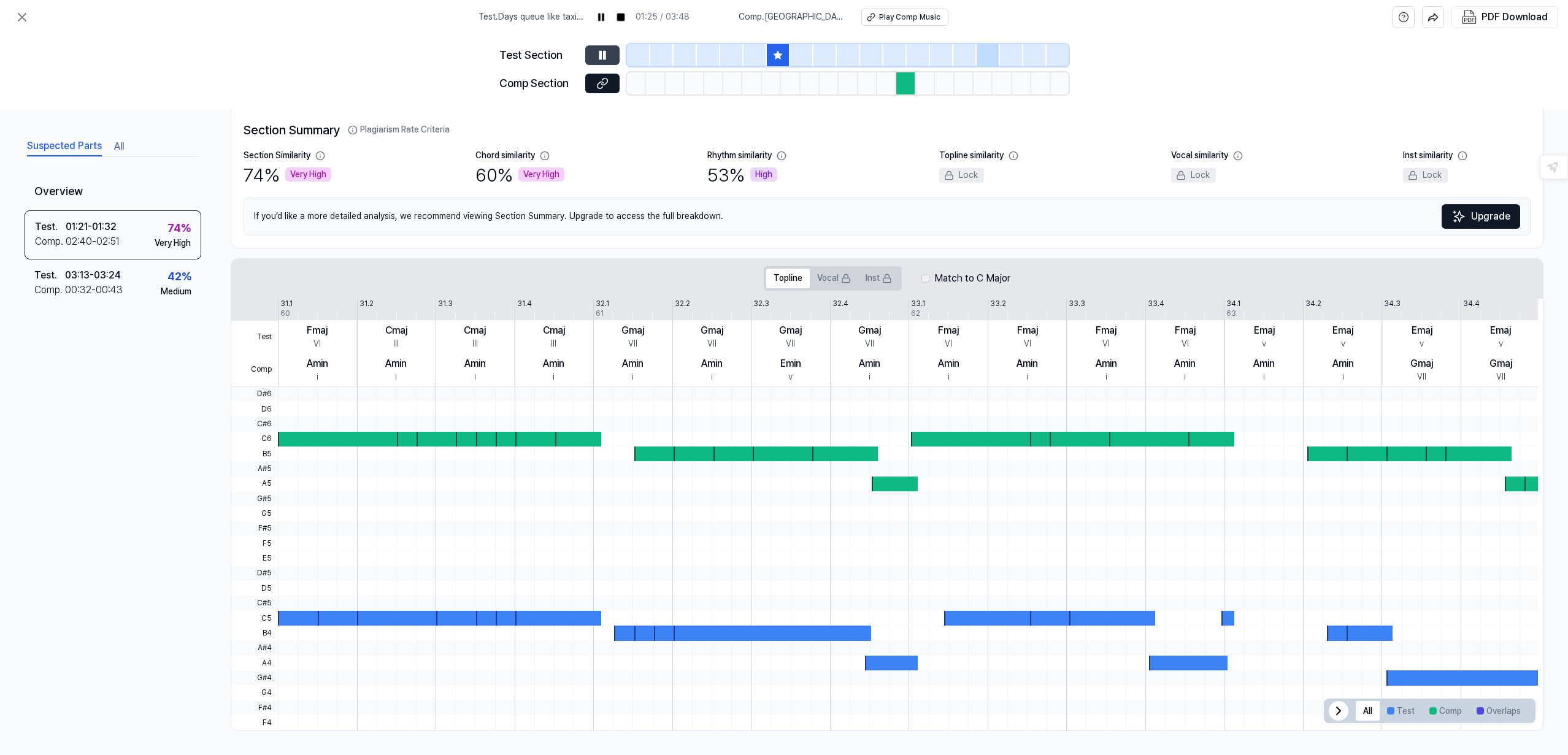
click at [600, 52] on icon at bounding box center [600, 54] width 2 height 8
click at [603, 54] on icon at bounding box center [602, 55] width 13 height 13
click at [96, 286] on div "00:32 - 00:43" at bounding box center [93, 290] width 58 height 15
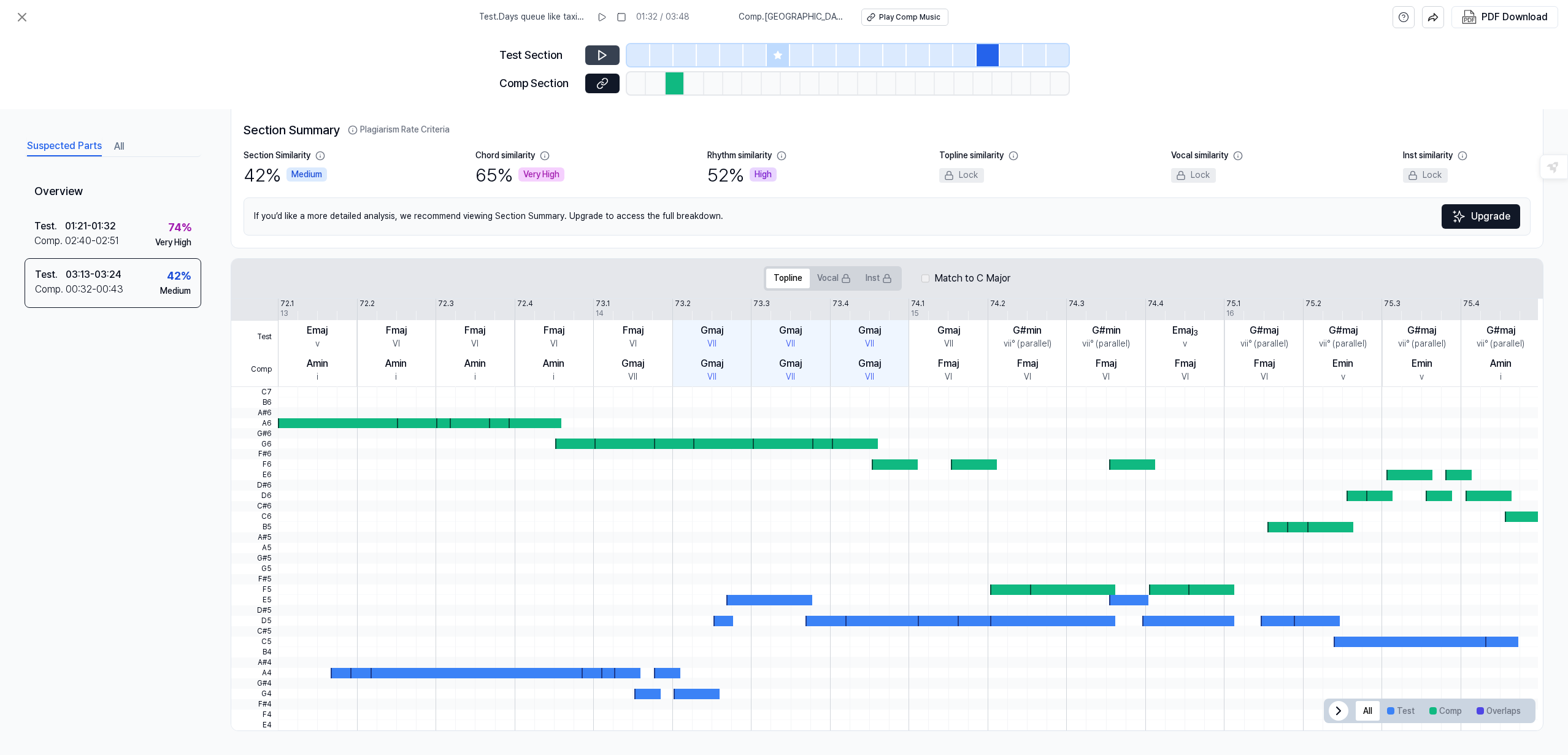
click at [600, 51] on icon at bounding box center [602, 55] width 8 height 9
click at [600, 83] on icon at bounding box center [600, 85] width 6 height 7
click at [603, 54] on icon at bounding box center [602, 55] width 13 height 13
click at [604, 54] on icon at bounding box center [604, 54] width 2 height 8
click at [603, 55] on icon at bounding box center [602, 55] width 13 height 13
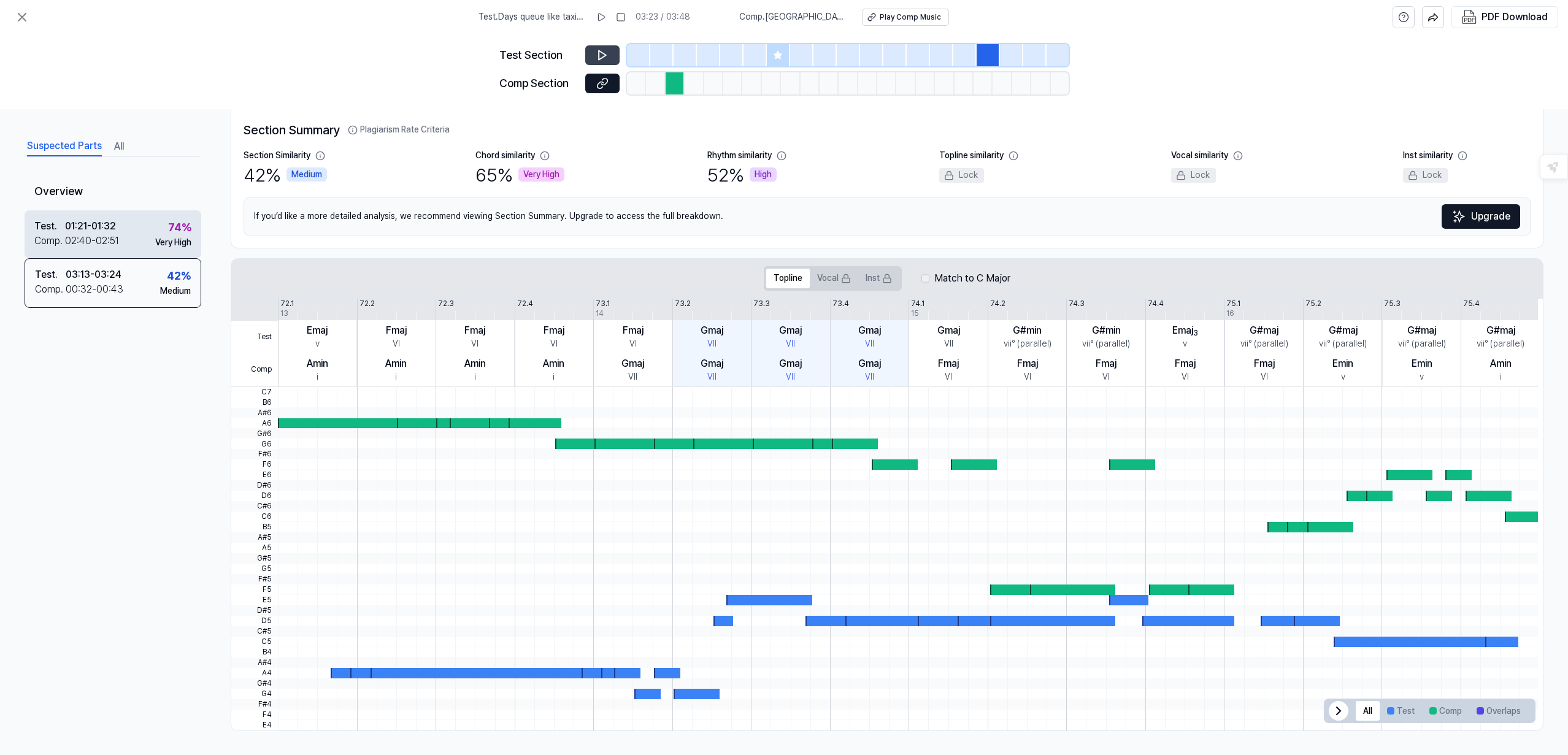
click at [124, 238] on div "Test . 01:21 - 01:32 Comp . 02:40 - 02:51 74 % Very High" at bounding box center [112, 234] width 176 height 48
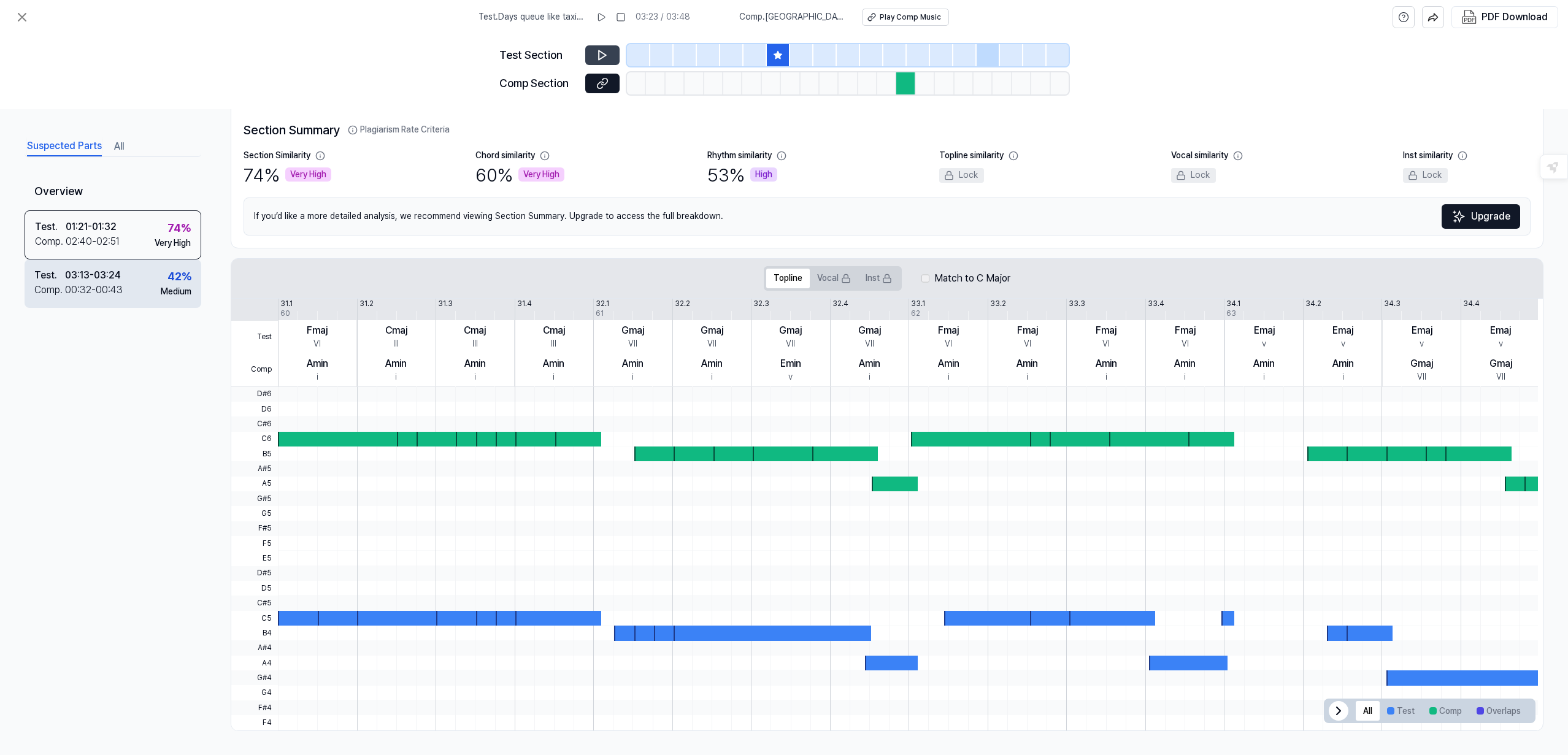
click at [113, 276] on div "03:13 - 03:24" at bounding box center [93, 275] width 56 height 15
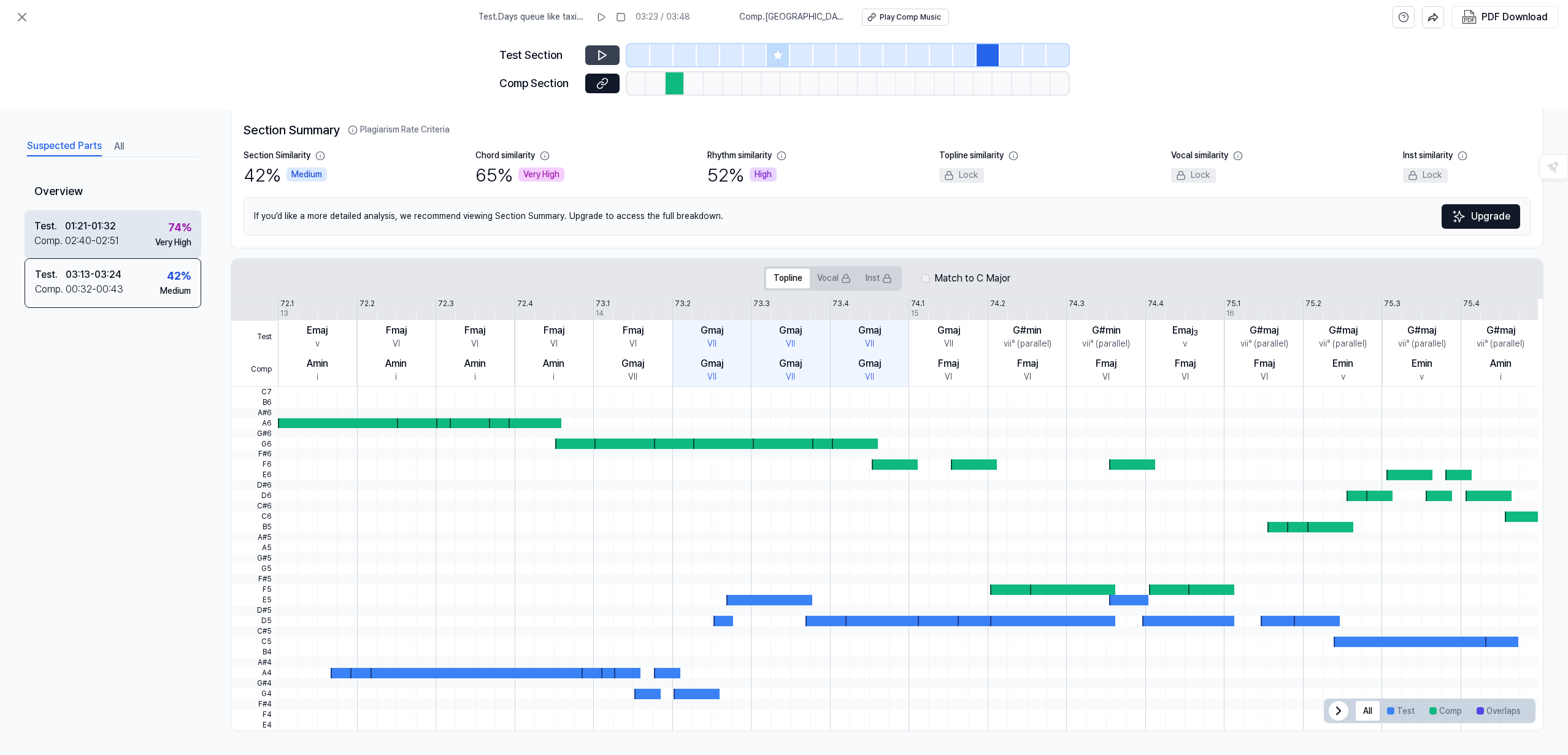
click at [109, 235] on div "02:40 - 02:51" at bounding box center [91, 241] width 54 height 15
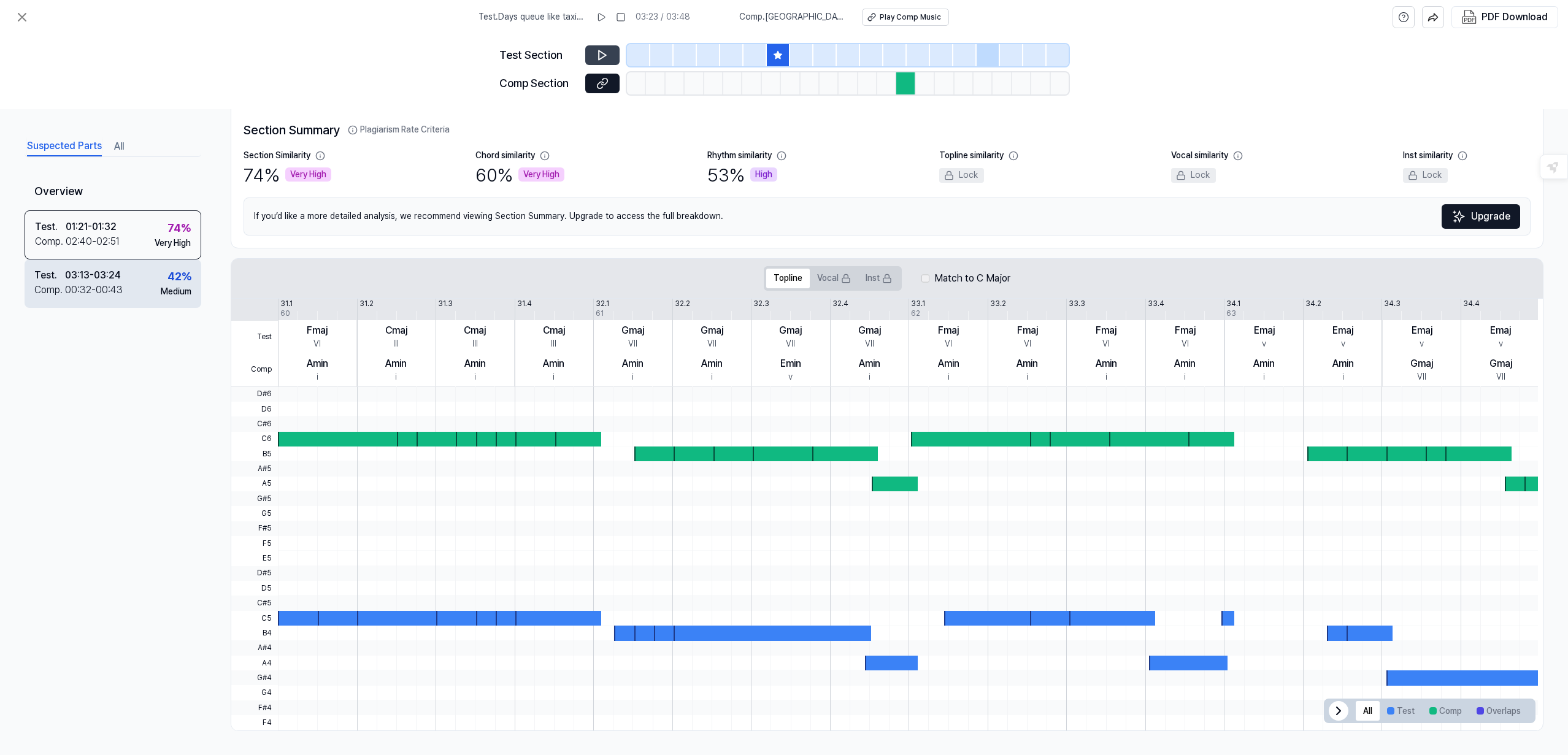
click at [109, 270] on div "03:13 - 03:24" at bounding box center [93, 275] width 56 height 15
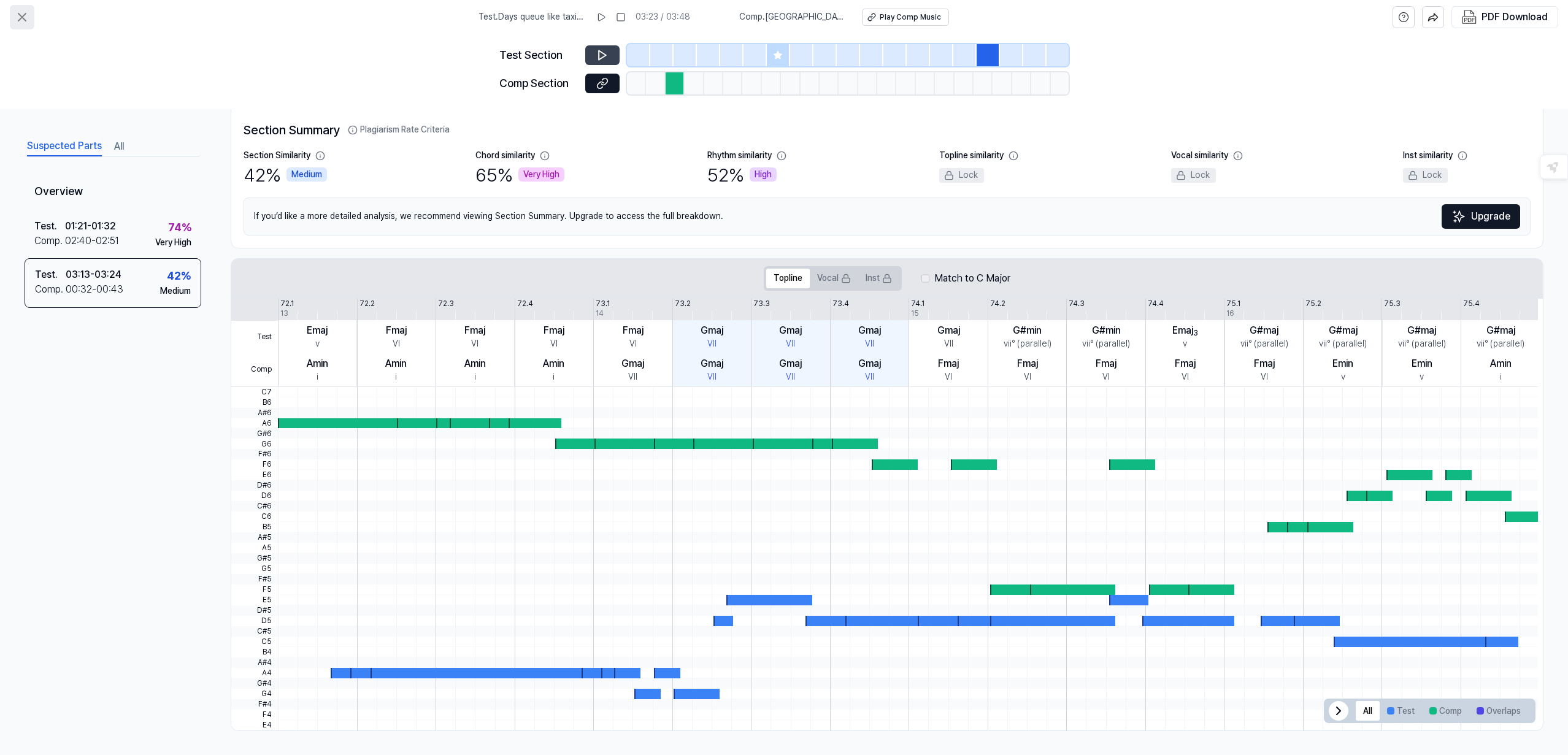
click at [23, 17] on icon at bounding box center [22, 17] width 15 height 15
click at [21, 15] on icon at bounding box center [22, 17] width 15 height 15
click at [1519, 20] on div "PDF Download" at bounding box center [1514, 17] width 66 height 16
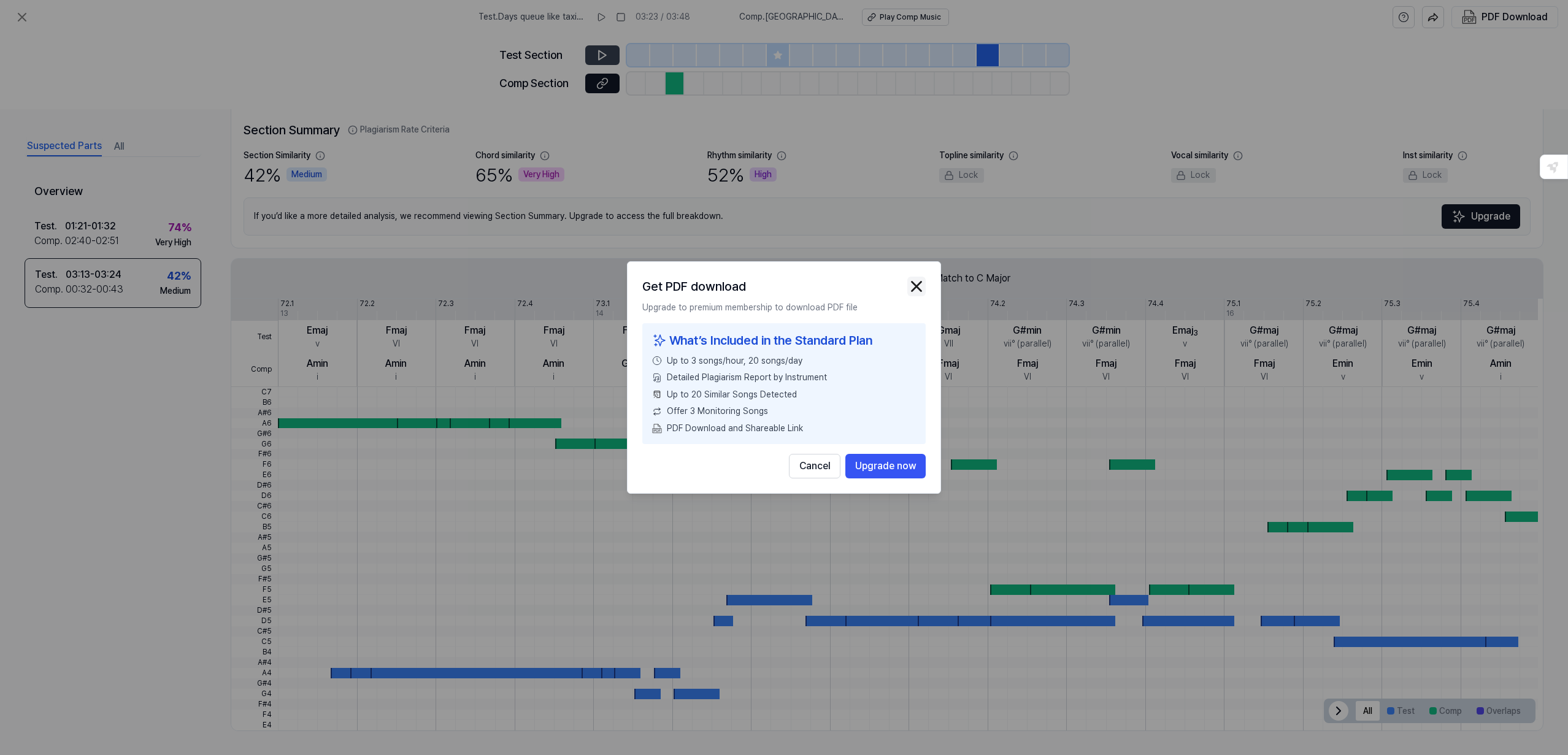
click at [915, 284] on img "button" at bounding box center [916, 287] width 18 height 18
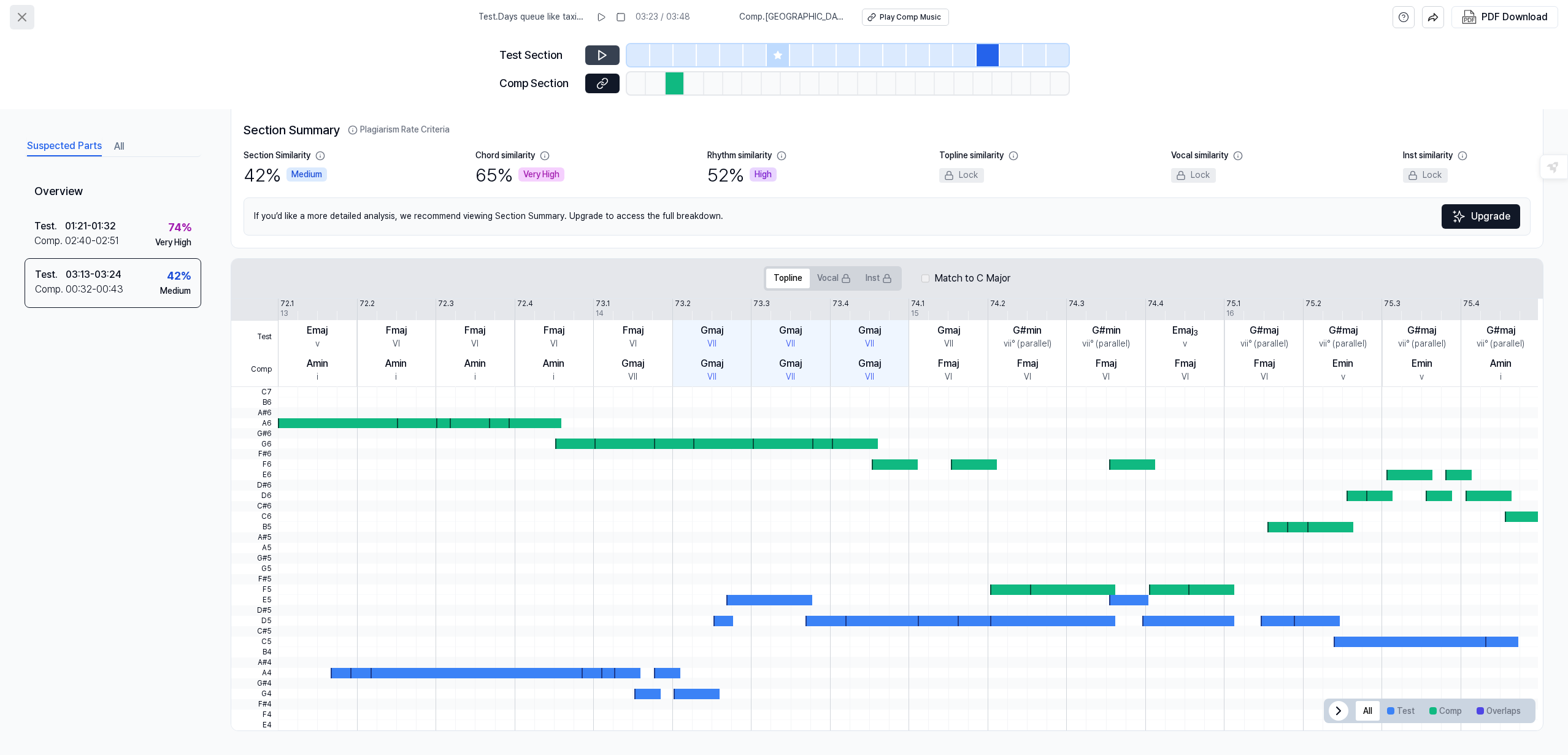
click at [23, 16] on icon at bounding box center [22, 17] width 8 height 8
